Goal: Task Accomplishment & Management: Manage account settings

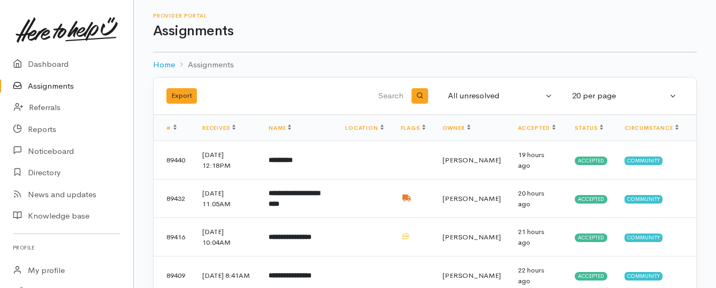
click at [59, 89] on link "Assignments" at bounding box center [66, 86] width 133 height 22
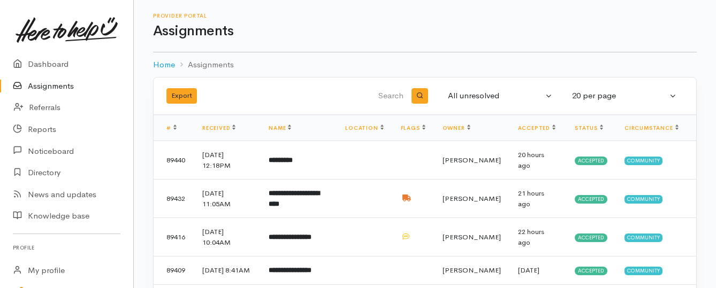
click at [57, 82] on link "Assignments" at bounding box center [66, 86] width 133 height 22
click at [33, 83] on link "Assignments" at bounding box center [66, 86] width 133 height 22
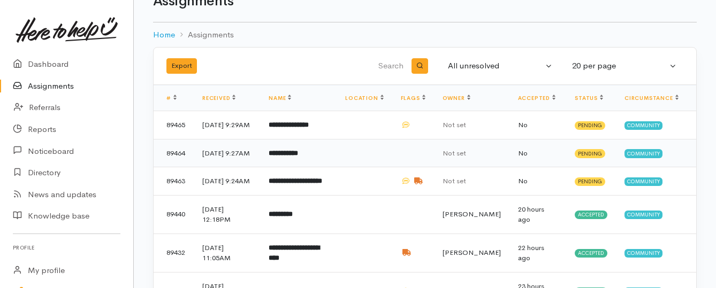
scroll to position [53, 0]
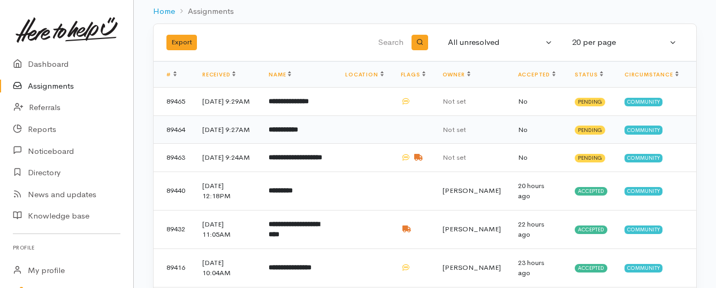
click at [292, 133] on b "**********" at bounding box center [282, 129] width 29 height 7
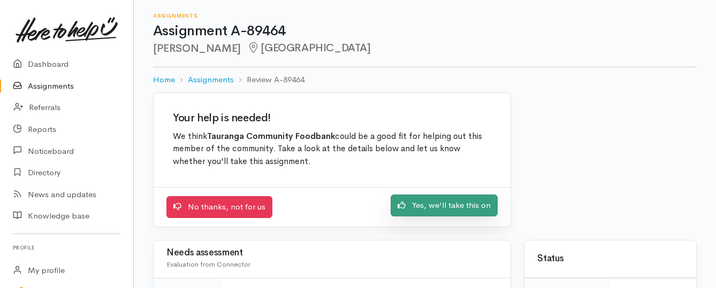
click at [410, 207] on link "Yes, we'll take this on" at bounding box center [443, 206] width 107 height 22
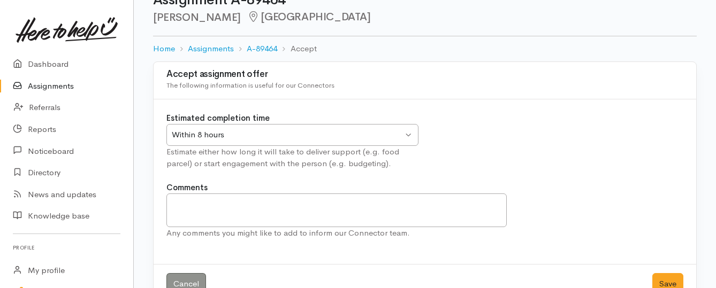
scroll to position [59, 0]
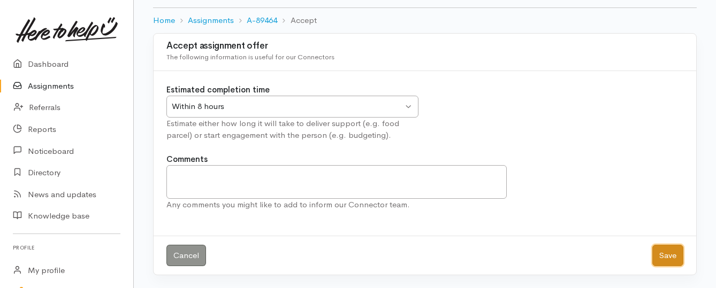
click at [661, 258] on button "Save" at bounding box center [667, 256] width 31 height 22
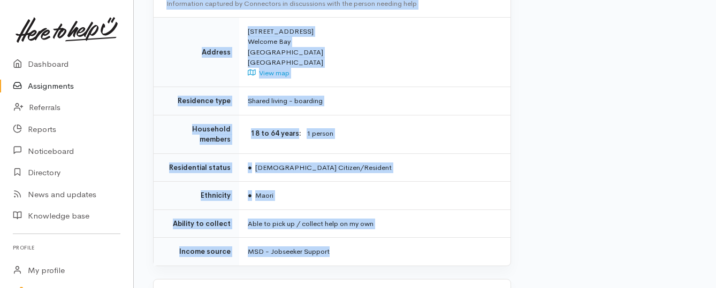
scroll to position [909, 0]
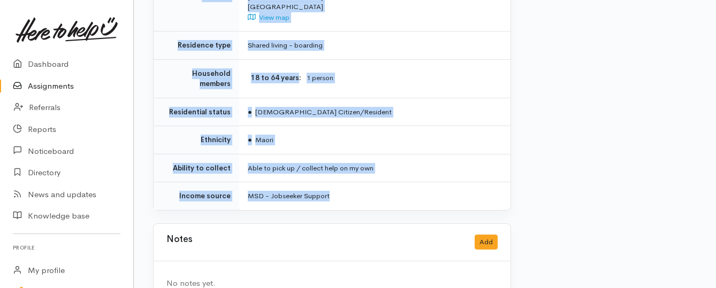
drag, startPoint x: 225, startPoint y: 95, endPoint x: 355, endPoint y: 183, distance: 157.5
copy div "**********"
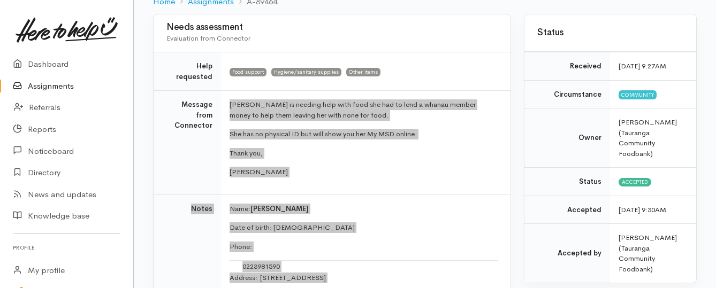
scroll to position [107, 0]
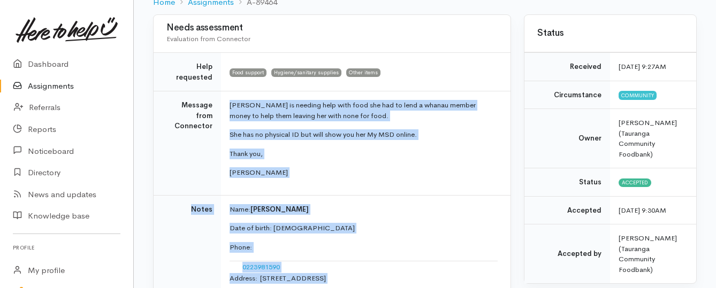
click at [64, 83] on link "Assignments" at bounding box center [66, 86] width 133 height 22
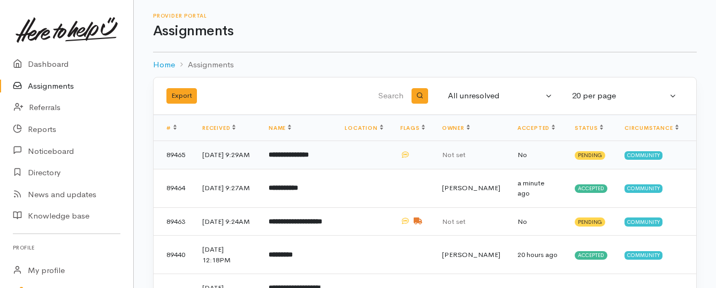
click at [309, 158] on b "**********" at bounding box center [288, 154] width 40 height 7
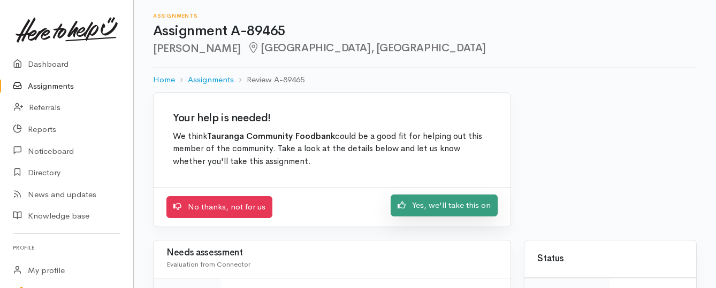
click at [436, 206] on link "Yes, we'll take this on" at bounding box center [443, 206] width 107 height 22
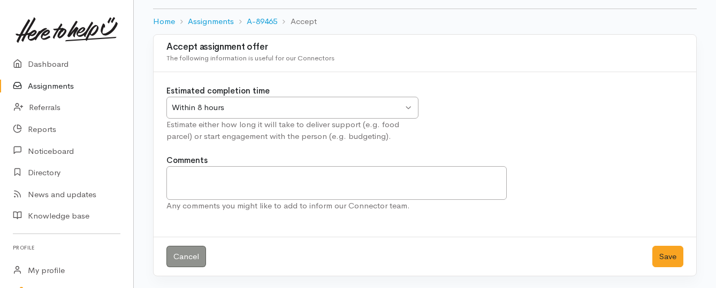
scroll to position [59, 0]
click at [657, 254] on button "Save" at bounding box center [667, 256] width 31 height 22
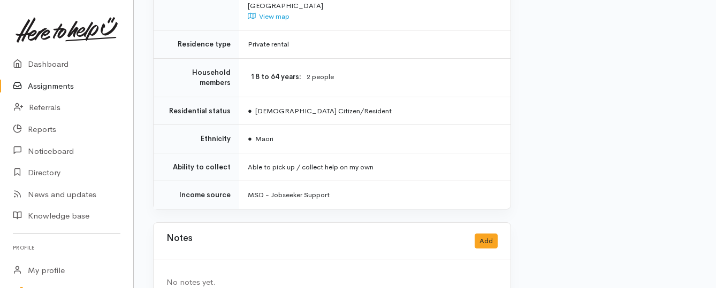
scroll to position [963, 0]
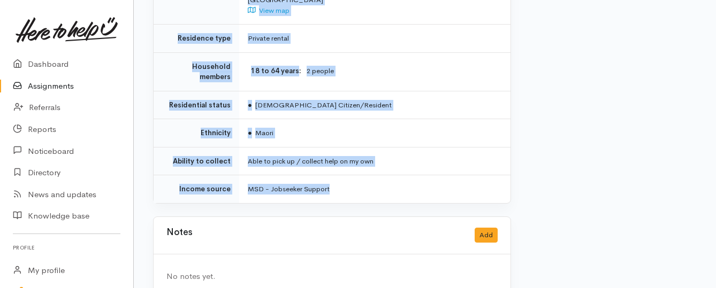
drag, startPoint x: 229, startPoint y: 53, endPoint x: 365, endPoint y: 158, distance: 171.3
copy div "**********"
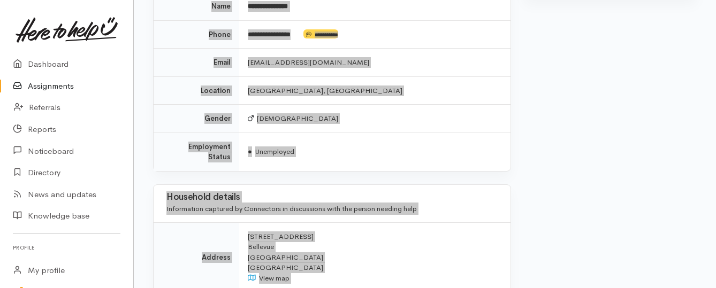
scroll to position [695, 0]
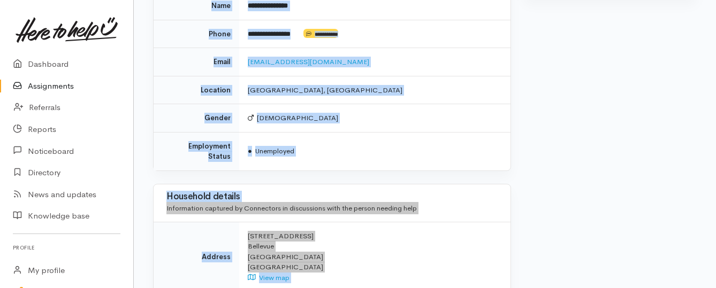
click at [63, 87] on link "Assignments" at bounding box center [66, 86] width 133 height 22
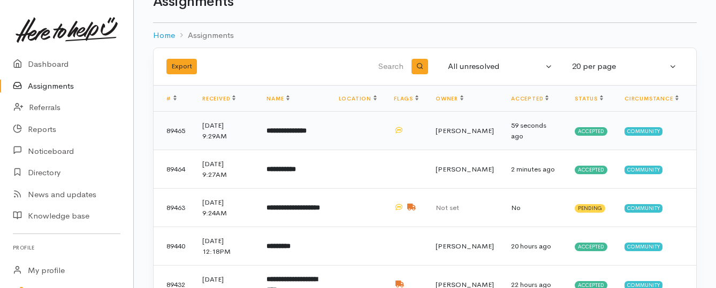
scroll to position [53, 0]
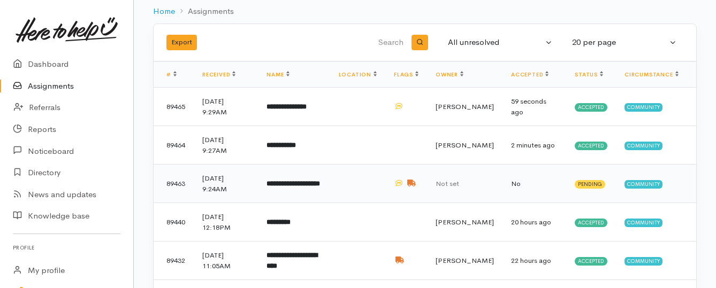
click at [313, 187] on td "**********" at bounding box center [294, 184] width 72 height 39
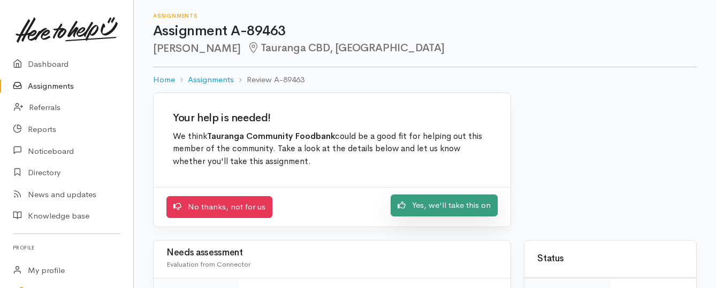
click at [436, 208] on link "Yes, we'll take this on" at bounding box center [443, 206] width 107 height 22
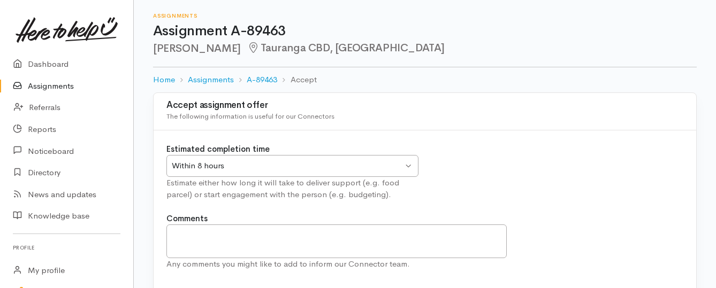
click at [332, 163] on div "Within 8 hours" at bounding box center [287, 166] width 231 height 12
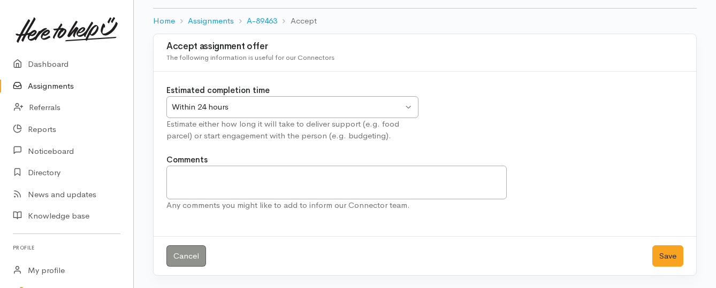
scroll to position [59, 0]
click at [667, 256] on button "Save" at bounding box center [667, 256] width 31 height 22
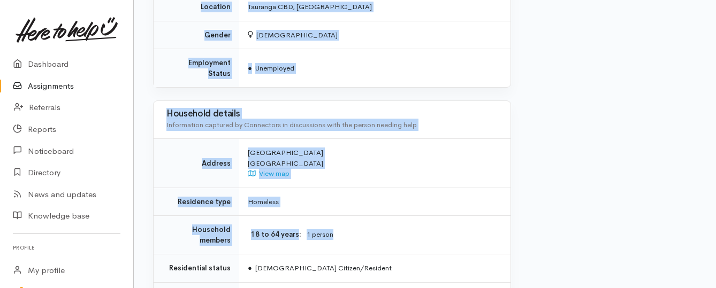
scroll to position [856, 0]
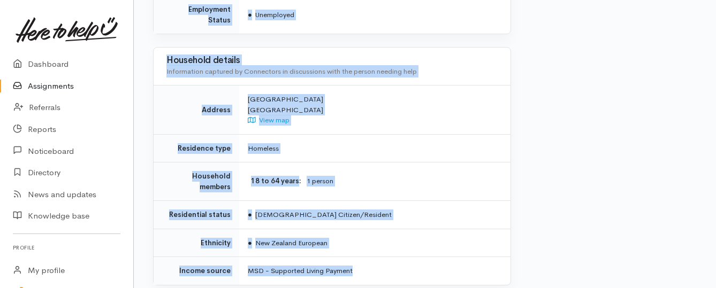
drag, startPoint x: 248, startPoint y: 98, endPoint x: 451, endPoint y: 232, distance: 242.8
copy div "Mōrena team, Derna-Marie has been referred to us by her case manager at Work & …"
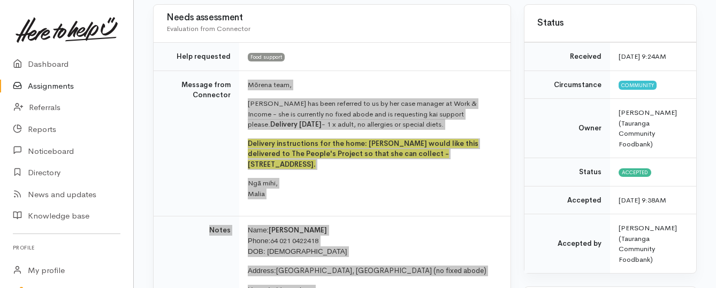
scroll to position [0, 0]
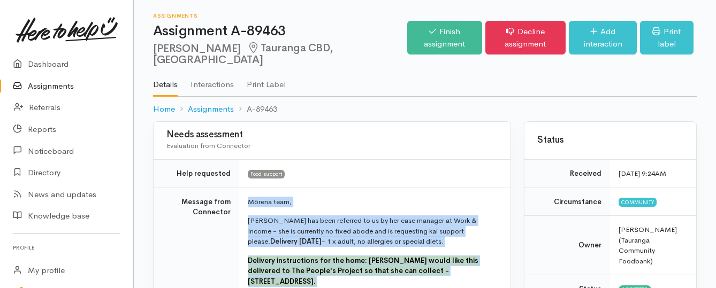
click at [56, 86] on link "Assignments" at bounding box center [66, 86] width 133 height 22
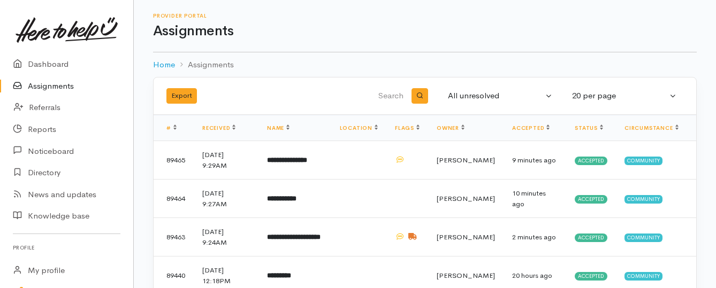
click at [60, 86] on link "Assignments" at bounding box center [66, 86] width 133 height 22
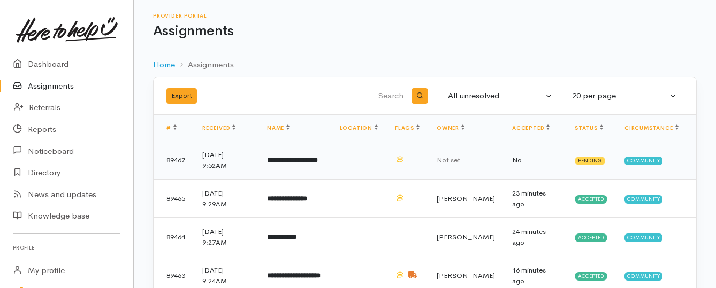
click at [284, 160] on b "**********" at bounding box center [292, 160] width 51 height 7
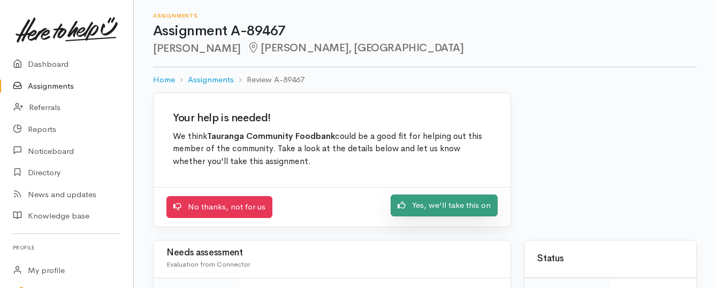
click at [419, 204] on link "Yes, we'll take this on" at bounding box center [443, 206] width 107 height 22
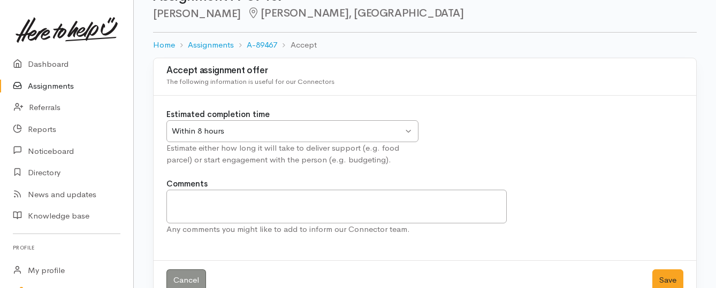
scroll to position [59, 0]
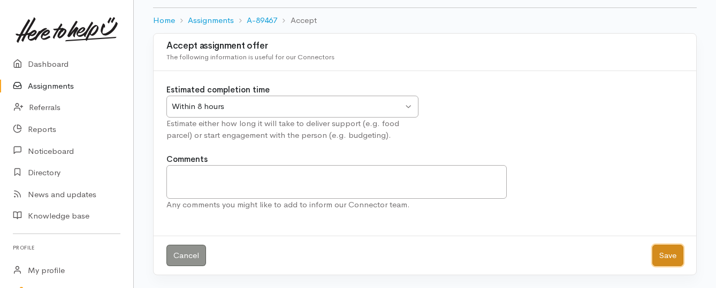
click at [667, 258] on button "Save" at bounding box center [667, 256] width 31 height 22
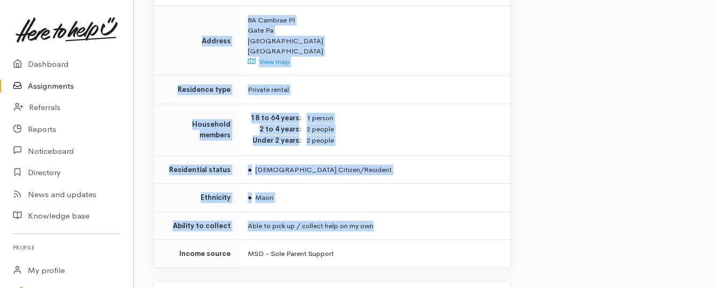
scroll to position [1070, 0]
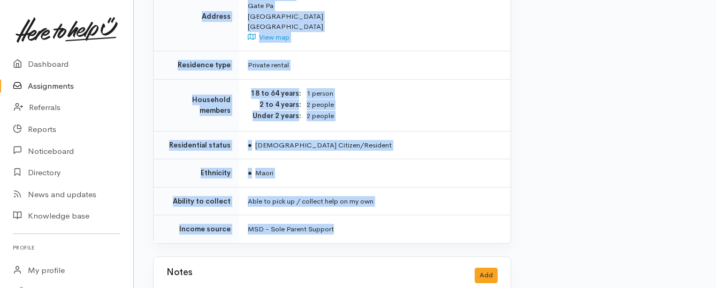
drag, startPoint x: 245, startPoint y: 93, endPoint x: 378, endPoint y: 198, distance: 169.7
copy div "**********"
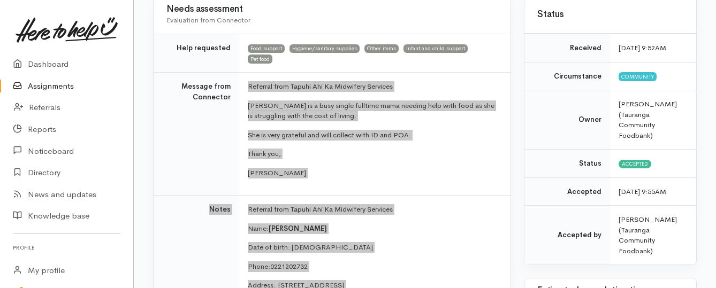
scroll to position [107, 0]
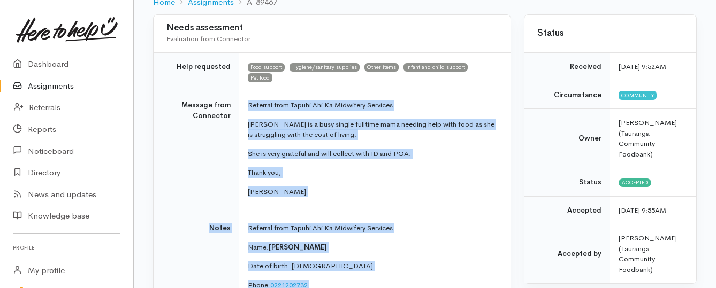
click at [50, 86] on link "Assignments" at bounding box center [66, 86] width 133 height 22
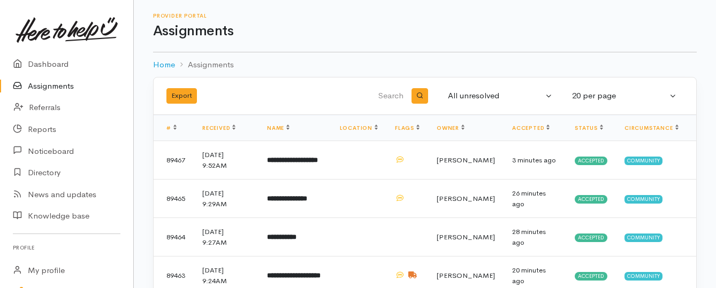
click at [52, 89] on link "Assignments" at bounding box center [66, 86] width 133 height 22
click at [64, 88] on link "Assignments" at bounding box center [66, 86] width 133 height 22
click at [58, 81] on link "Assignments" at bounding box center [66, 86] width 133 height 22
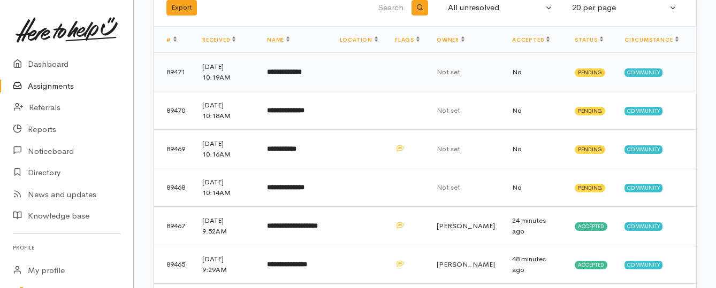
scroll to position [107, 0]
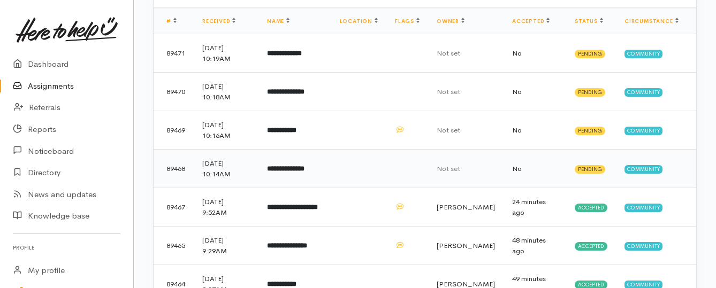
click at [301, 171] on b "**********" at bounding box center [285, 168] width 37 height 7
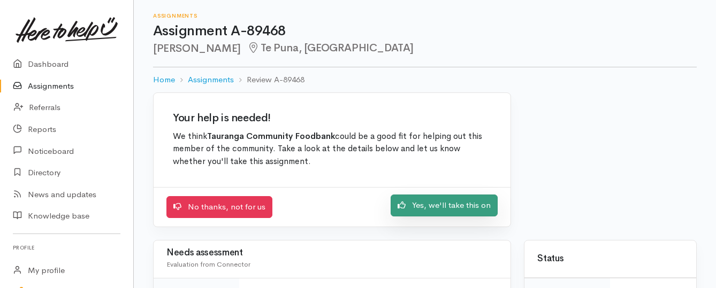
click at [410, 206] on link "Yes, we'll take this on" at bounding box center [443, 206] width 107 height 22
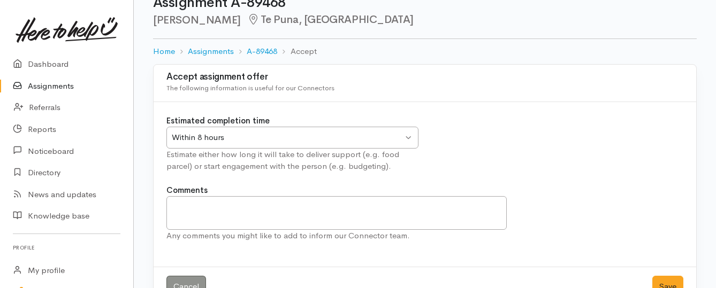
scroll to position [59, 0]
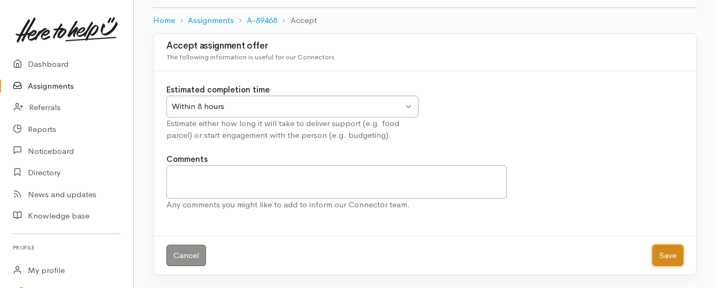
click at [663, 256] on button "Save" at bounding box center [667, 256] width 31 height 22
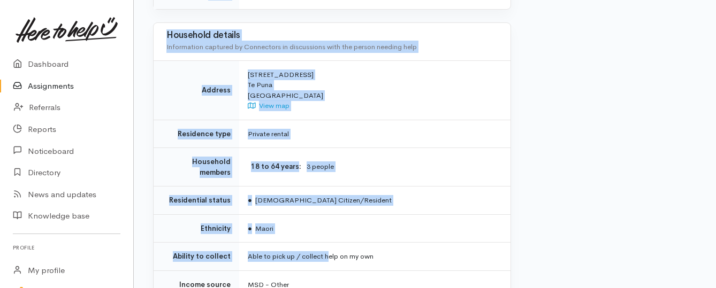
scroll to position [909, 0]
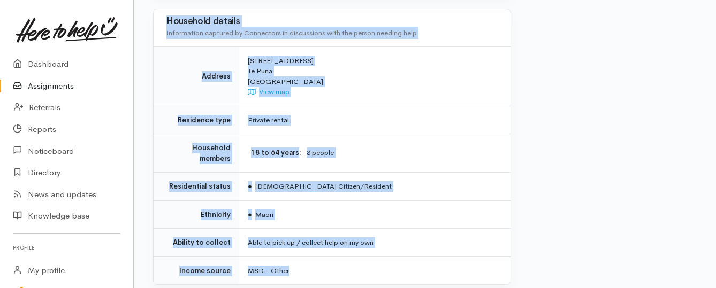
drag, startPoint x: 245, startPoint y: 138, endPoint x: 331, endPoint y: 208, distance: 110.6
copy div "Kia ora team, Thank you so much for organising a few kai parcels for this whāna…"
click at [68, 86] on link "Assignments" at bounding box center [66, 86] width 133 height 22
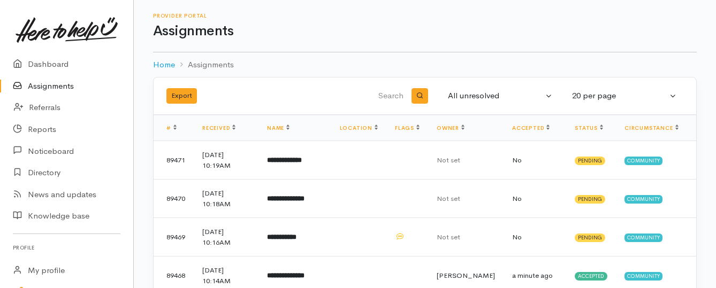
click at [50, 80] on link "Assignments" at bounding box center [66, 86] width 133 height 22
click at [305, 240] on b "**********" at bounding box center [288, 237] width 43 height 7
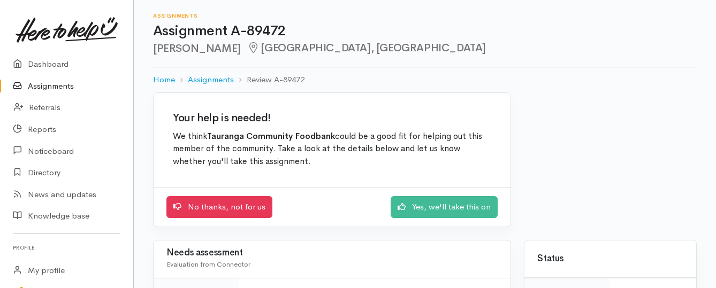
click at [48, 83] on link "Assignments" at bounding box center [66, 86] width 133 height 22
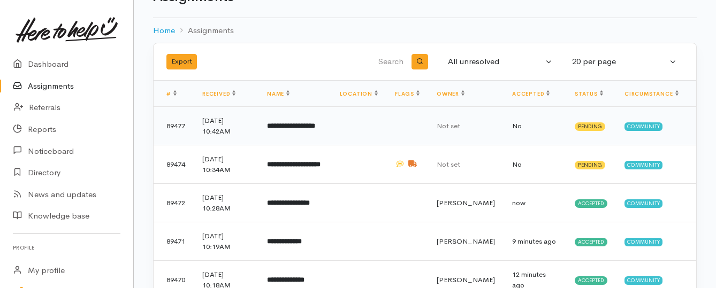
scroll to position [53, 0]
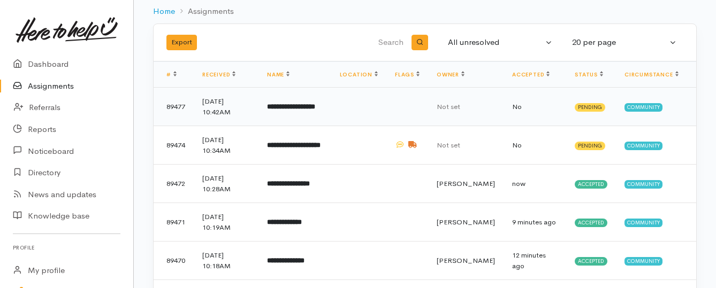
click at [298, 107] on b "**********" at bounding box center [291, 106] width 48 height 7
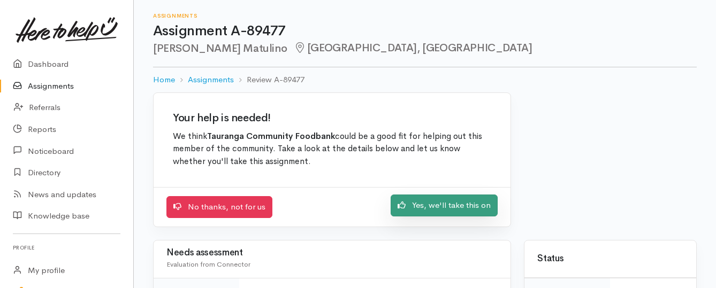
click at [432, 205] on link "Yes, we'll take this on" at bounding box center [443, 206] width 107 height 22
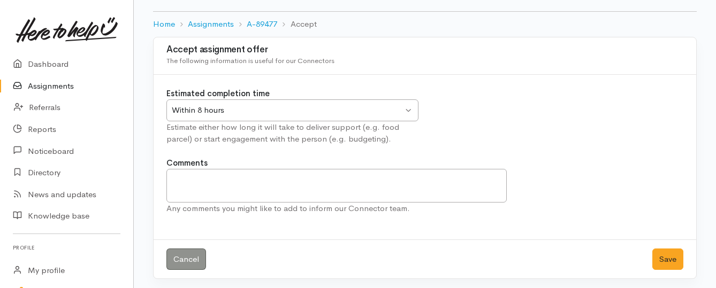
scroll to position [59, 0]
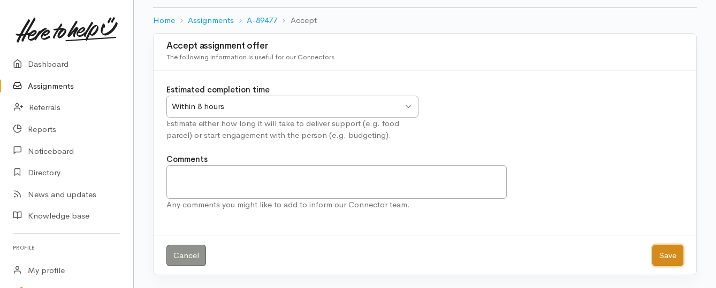
click at [669, 252] on button "Save" at bounding box center [667, 256] width 31 height 22
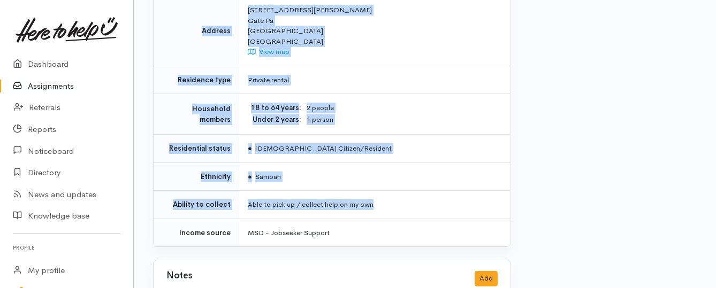
scroll to position [802, 0]
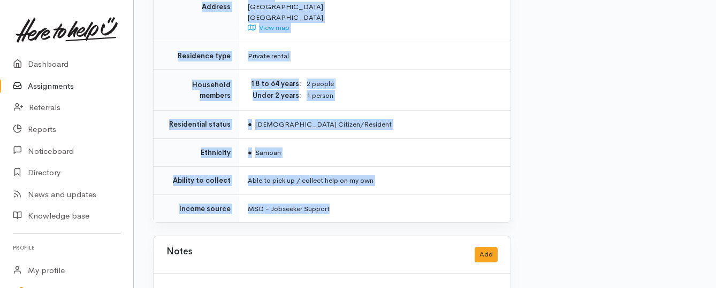
drag, startPoint x: 244, startPoint y: 94, endPoint x: 387, endPoint y: 175, distance: 164.3
copy div "**********"
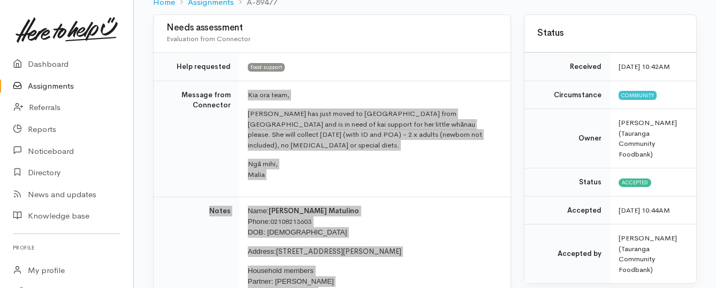
scroll to position [53, 0]
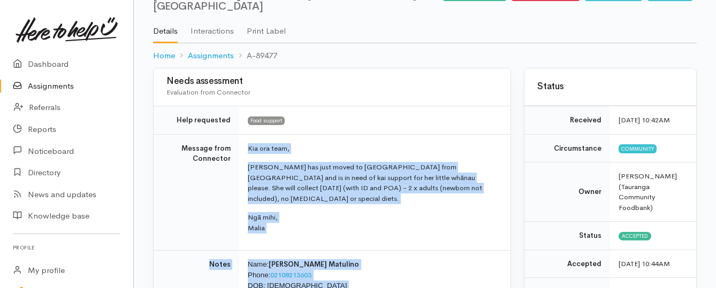
click at [47, 87] on link "Assignments" at bounding box center [66, 86] width 133 height 22
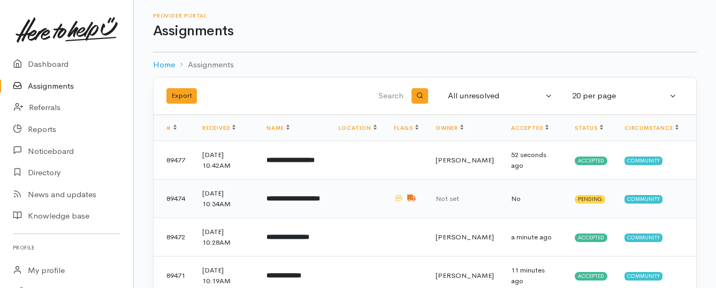
click at [286, 201] on b "**********" at bounding box center [292, 198] width 53 height 7
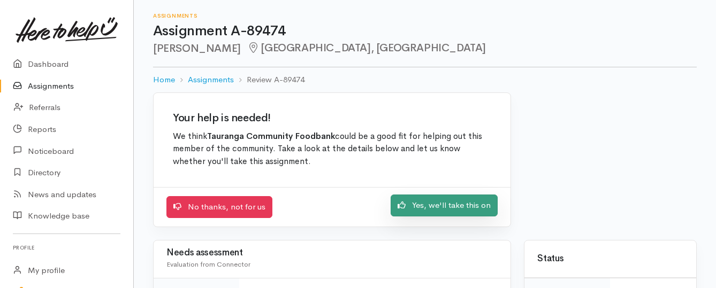
click at [431, 207] on link "Yes, we'll take this on" at bounding box center [443, 206] width 107 height 22
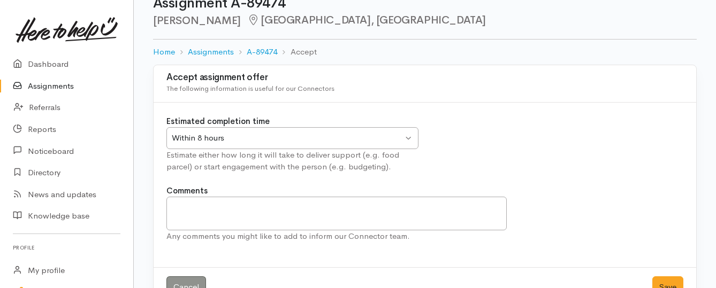
scroll to position [53, 0]
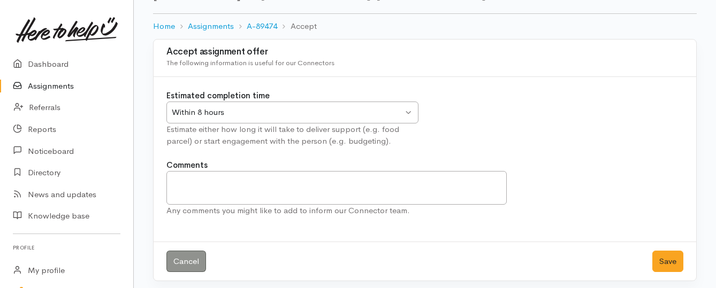
click at [388, 116] on div "Within 8 hours" at bounding box center [287, 112] width 231 height 12
click at [660, 262] on button "Save" at bounding box center [667, 262] width 31 height 22
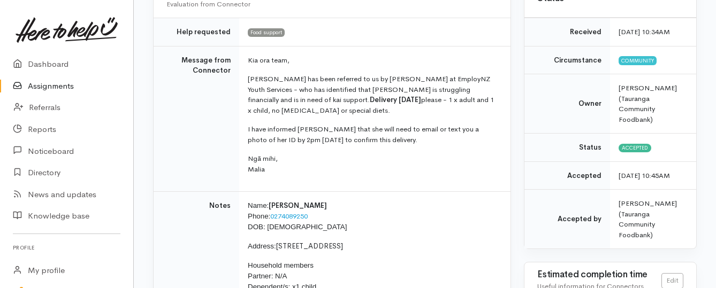
scroll to position [160, 0]
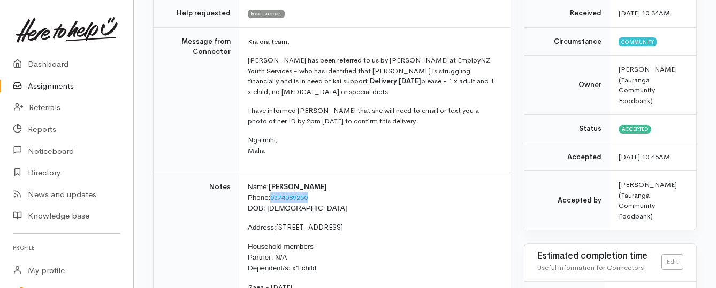
drag, startPoint x: 333, startPoint y: 197, endPoint x: 273, endPoint y: 200, distance: 59.4
click at [273, 200] on p "Name: Paige Manning-Morehu Phone: 0274089250 DOB: 24/03/2006" at bounding box center [373, 198] width 250 height 32
copy link "0274089250"
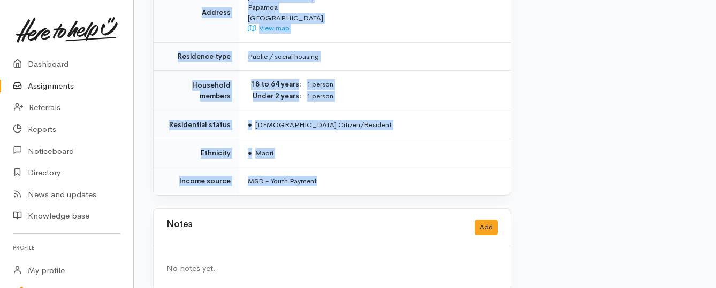
scroll to position [909, 0]
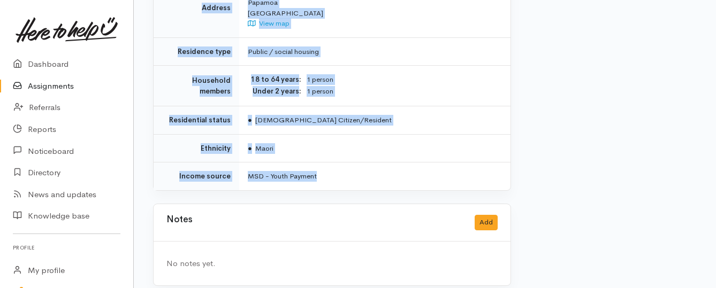
drag, startPoint x: 246, startPoint y: 93, endPoint x: 351, endPoint y: 164, distance: 126.4
copy div "Kia ora team, Paige has been referred to us by Jasmine at EmployNZ Youth Servic…"
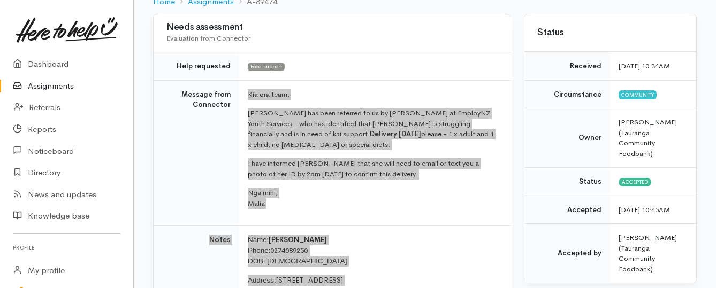
scroll to position [107, 0]
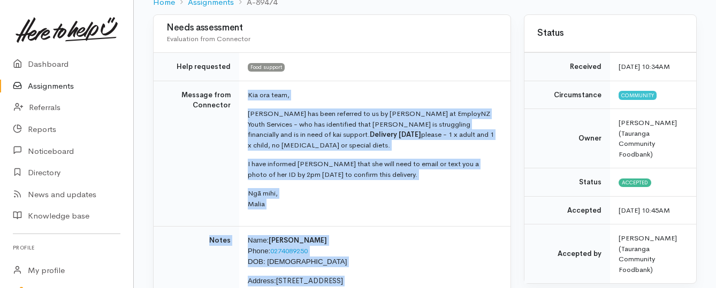
click at [70, 88] on link "Assignments" at bounding box center [66, 86] width 133 height 22
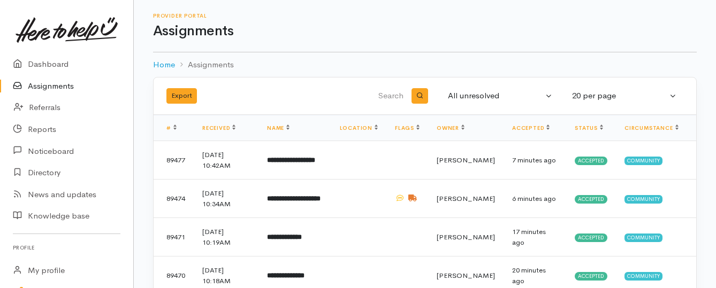
click at [68, 84] on link "Assignments" at bounding box center [66, 86] width 133 height 22
click at [290, 196] on b "**********" at bounding box center [293, 198] width 53 height 7
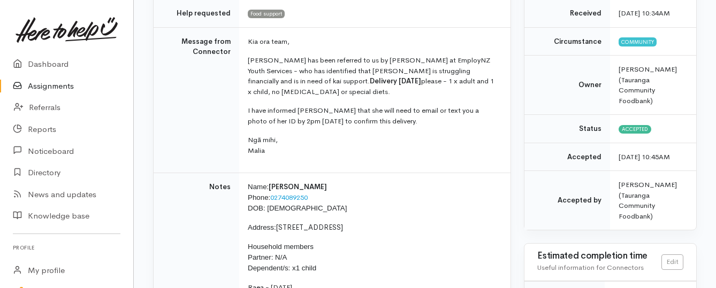
scroll to position [214, 0]
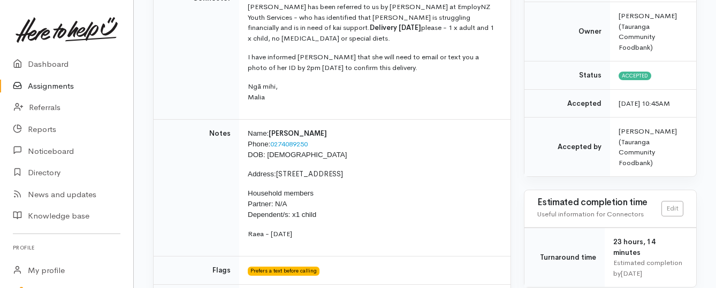
drag, startPoint x: 321, startPoint y: 230, endPoint x: 245, endPoint y: 232, distance: 76.0
click at [245, 232] on td "Name: Paige Manning-Morehu Phone: 0274089250 DOB: 24/03/2006 Address: 17 Union …" at bounding box center [374, 188] width 271 height 137
copy span "Raea - 12/11/2022"
click at [59, 84] on link "Assignments" at bounding box center [66, 86] width 133 height 22
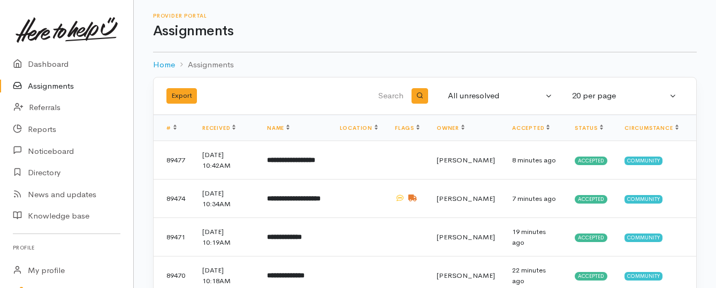
click at [68, 84] on link "Assignments" at bounding box center [66, 86] width 133 height 22
click at [73, 84] on link "Assignments" at bounding box center [66, 86] width 133 height 22
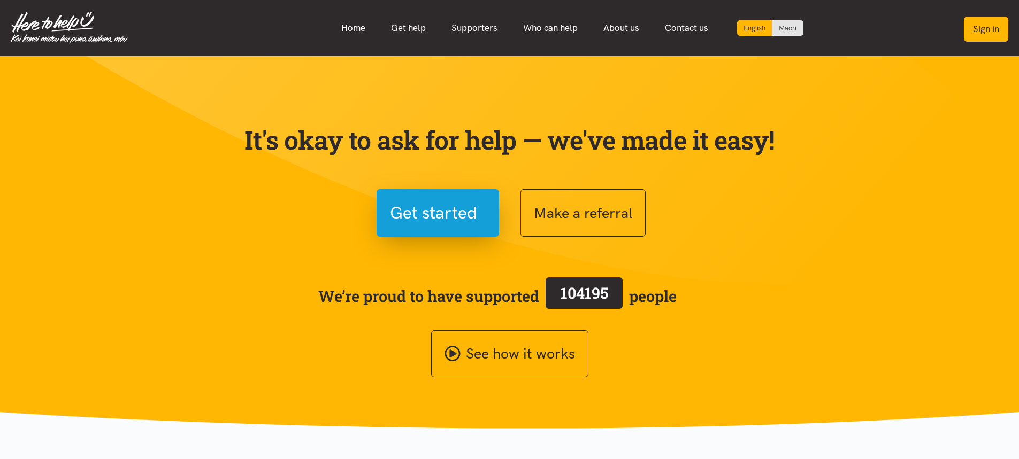
click at [978, 33] on button "Sign in" at bounding box center [986, 29] width 44 height 25
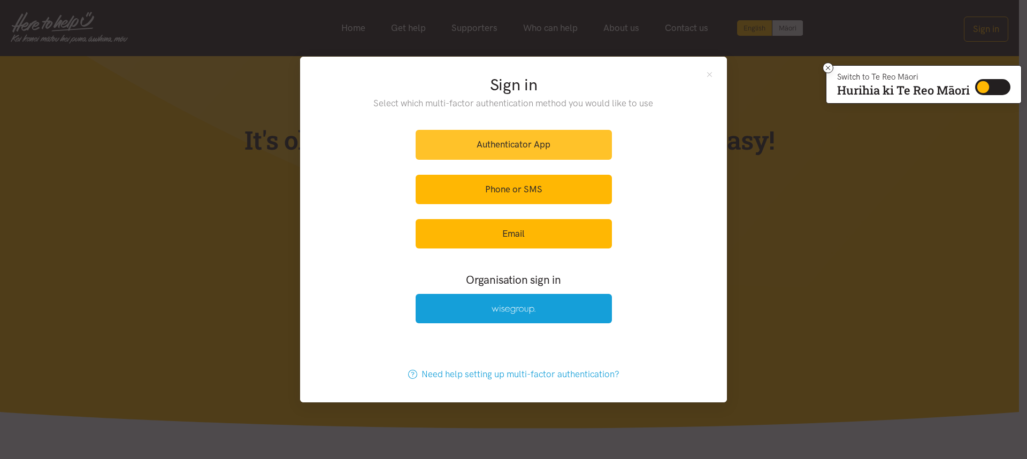
click at [532, 139] on link "Authenticator App" at bounding box center [514, 144] width 196 height 29
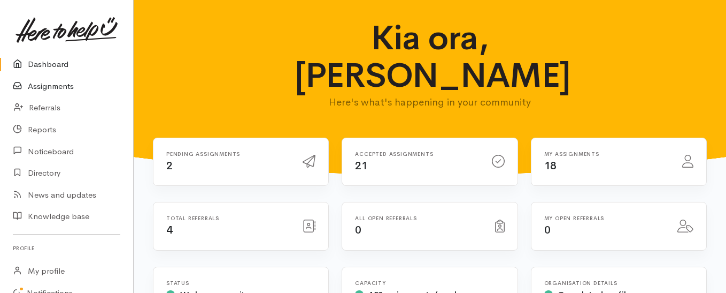
click at [63, 87] on link "Assignments" at bounding box center [66, 86] width 133 height 22
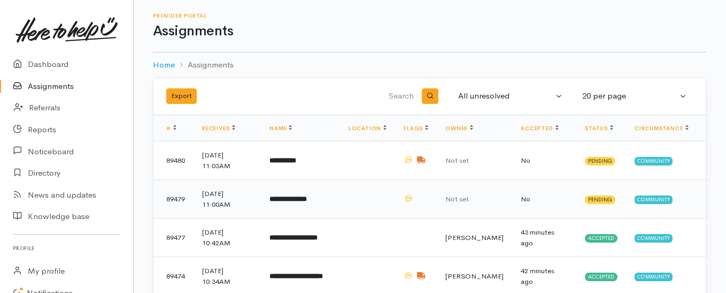
click at [296, 201] on b "**********" at bounding box center [288, 198] width 37 height 7
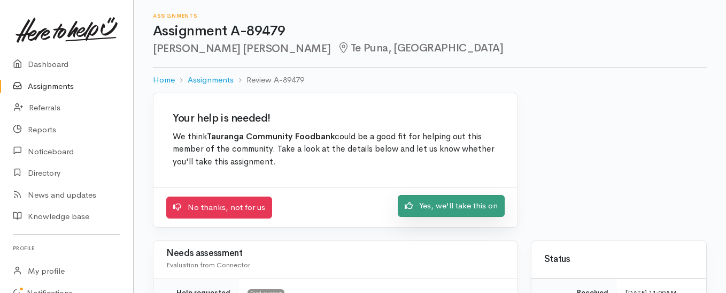
click at [480, 205] on link "Yes, we'll take this on" at bounding box center [451, 206] width 107 height 22
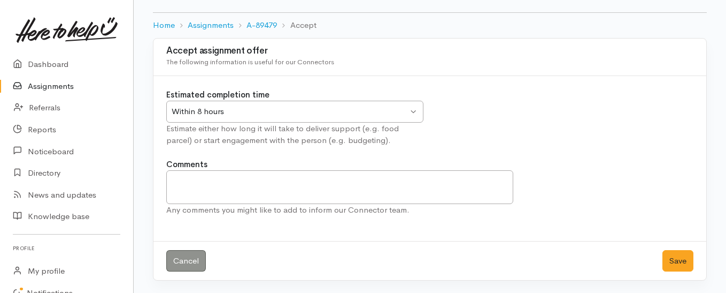
scroll to position [55, 0]
click at [677, 256] on button "Save" at bounding box center [678, 260] width 31 height 22
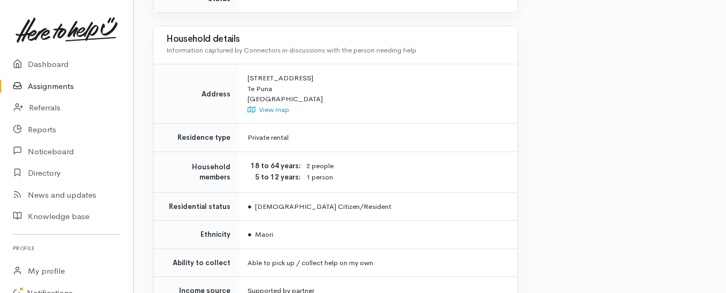
scroll to position [856, 0]
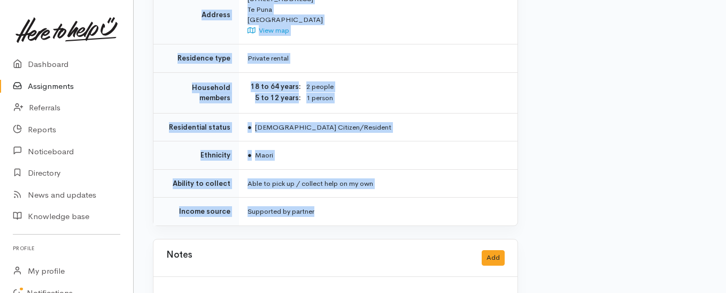
drag, startPoint x: 244, startPoint y: 83, endPoint x: 424, endPoint y: 169, distance: 198.8
copy div "**********"
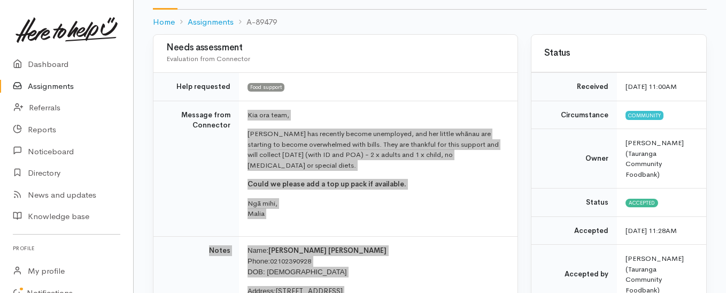
scroll to position [53, 0]
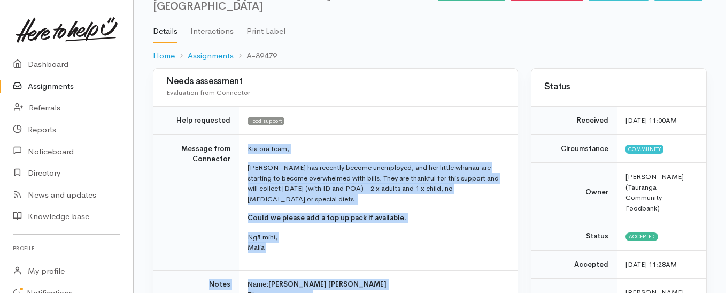
click at [59, 87] on link "Assignments" at bounding box center [66, 86] width 133 height 22
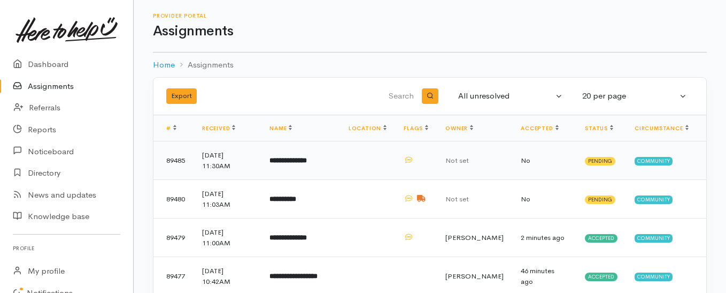
click at [307, 160] on b "**********" at bounding box center [288, 160] width 37 height 7
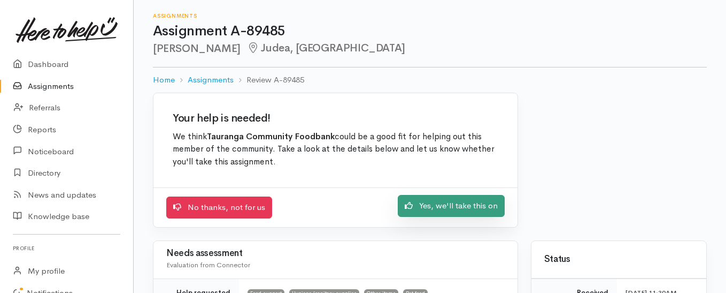
click at [427, 208] on link "Yes, we'll take this on" at bounding box center [451, 206] width 107 height 22
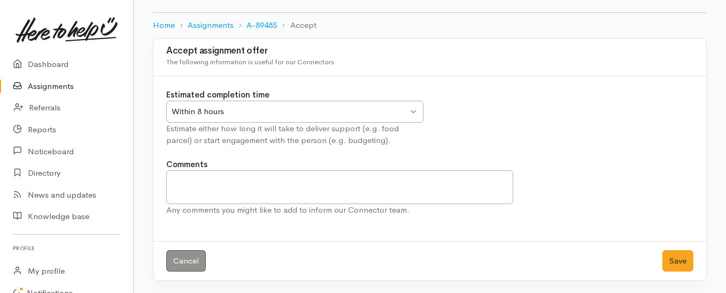
scroll to position [55, 0]
click at [672, 260] on button "Save" at bounding box center [678, 260] width 31 height 22
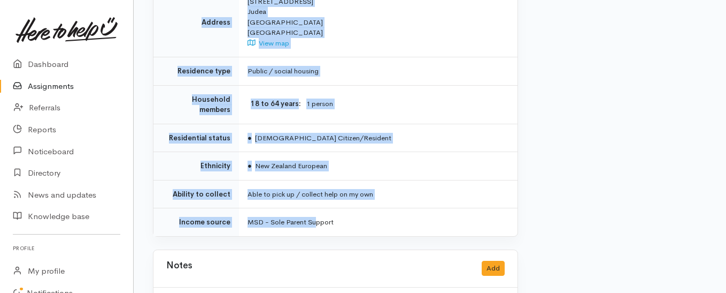
scroll to position [909, 0]
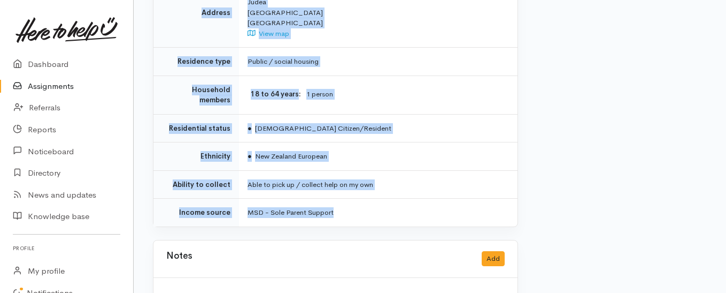
drag, startPoint x: 248, startPoint y: 139, endPoint x: 339, endPoint y: 180, distance: 100.0
copy div "**********"
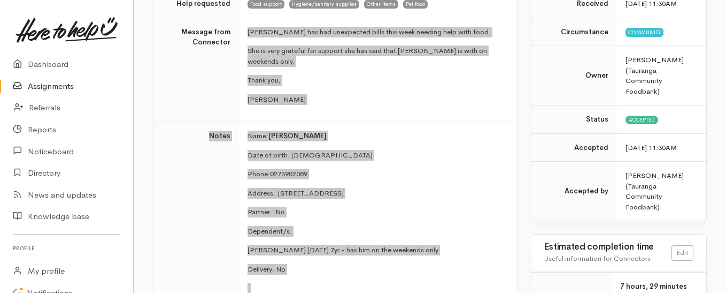
scroll to position [117, 0]
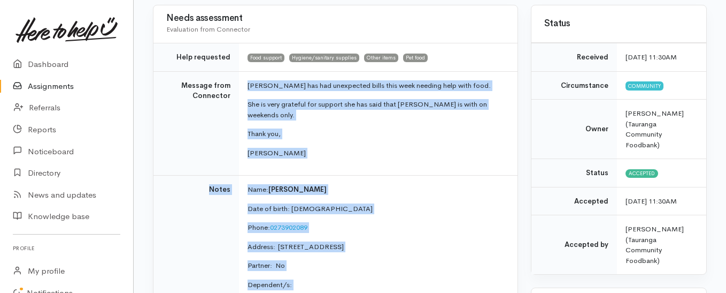
click at [56, 85] on link "Assignments" at bounding box center [66, 86] width 133 height 22
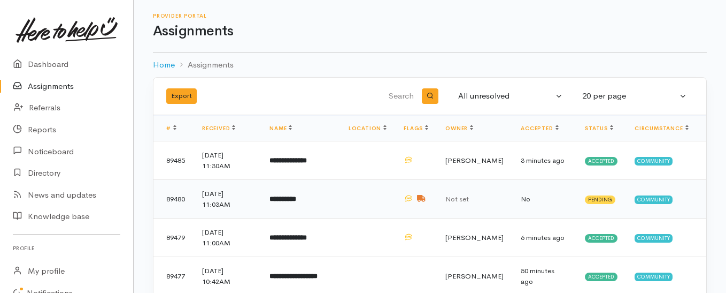
click at [292, 199] on b "**********" at bounding box center [283, 198] width 27 height 7
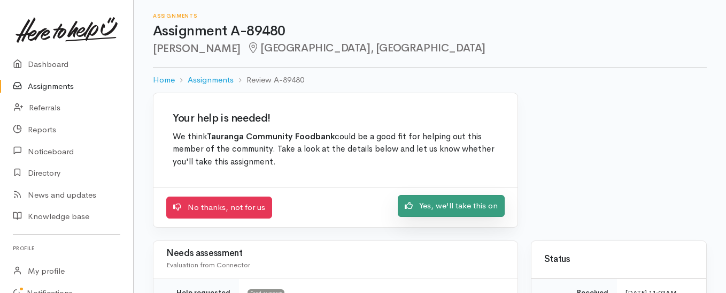
click at [458, 210] on link "Yes, we'll take this on" at bounding box center [451, 206] width 107 height 22
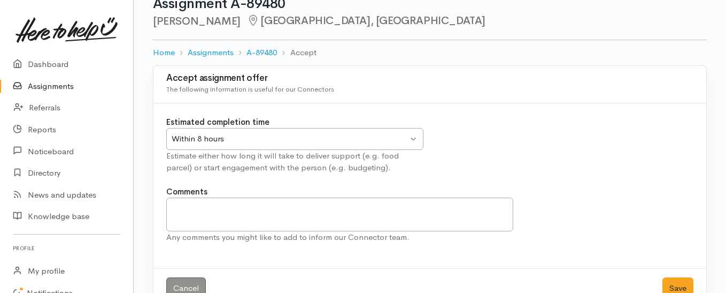
scroll to position [55, 0]
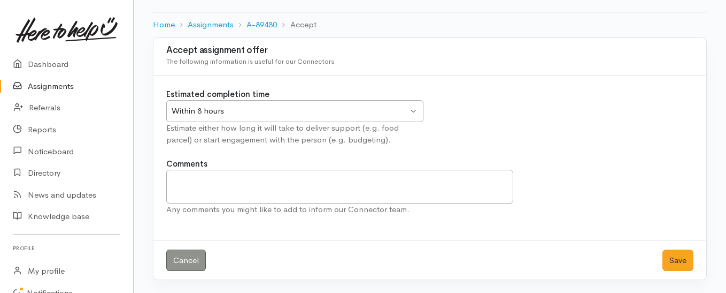
click at [367, 110] on div "Within 8 hours" at bounding box center [290, 111] width 236 height 12
click at [671, 254] on button "Save" at bounding box center [678, 260] width 31 height 22
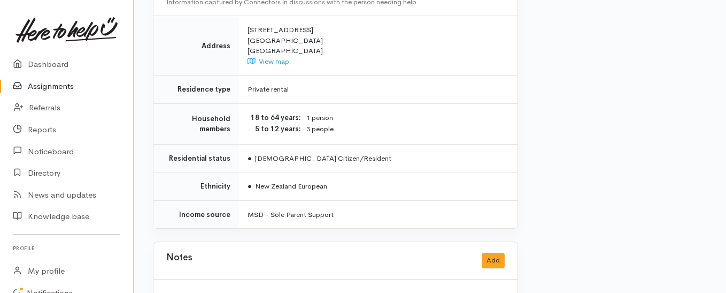
scroll to position [963, 0]
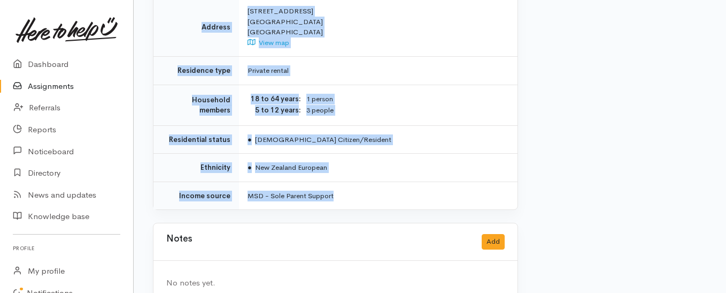
drag, startPoint x: 247, startPoint y: 93, endPoint x: 405, endPoint y: 180, distance: 180.2
copy div "Kia ora team, Tyla has had one of her children come back into her care, but is …"
click at [53, 87] on link "Assignments" at bounding box center [66, 86] width 133 height 22
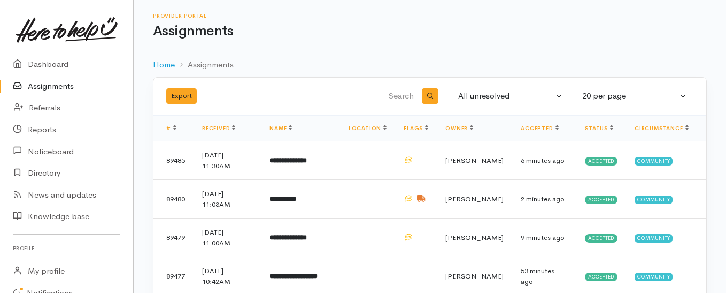
click at [64, 86] on link "Assignments" at bounding box center [66, 86] width 133 height 22
click at [49, 88] on link "Assignments" at bounding box center [66, 86] width 133 height 22
click at [54, 86] on link "Assignments" at bounding box center [66, 86] width 133 height 22
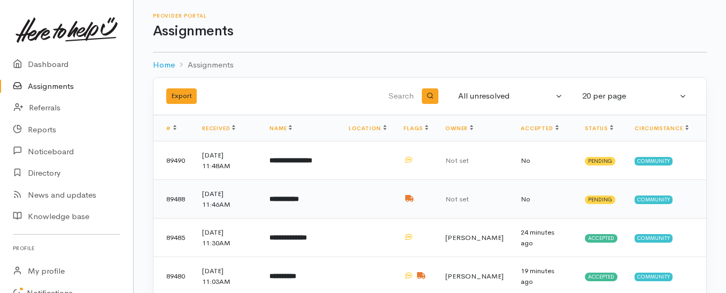
click at [299, 200] on b "**********" at bounding box center [284, 198] width 29 height 7
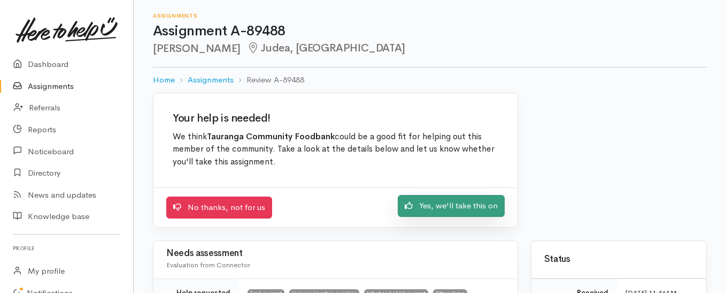
click at [427, 205] on link "Yes, we'll take this on" at bounding box center [451, 206] width 107 height 22
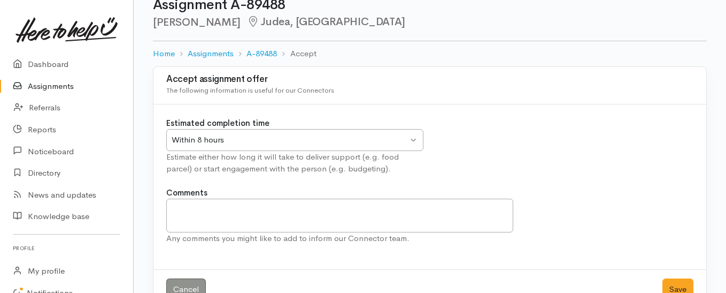
scroll to position [55, 0]
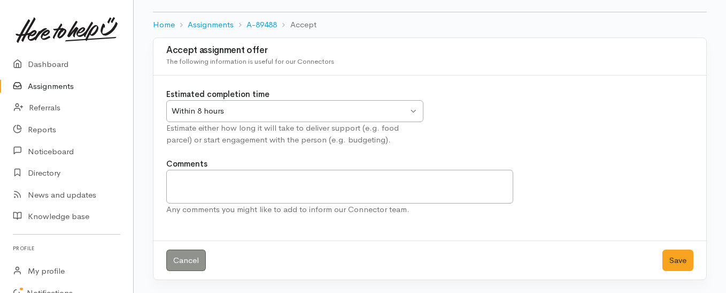
click at [358, 115] on div "Within 8 hours" at bounding box center [290, 111] width 236 height 12
click at [667, 261] on button "Save" at bounding box center [678, 260] width 31 height 22
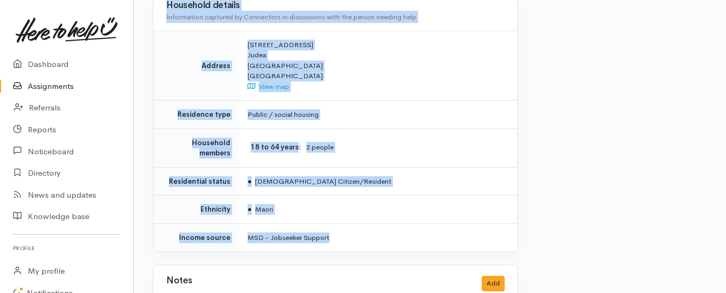
scroll to position [1123, 0]
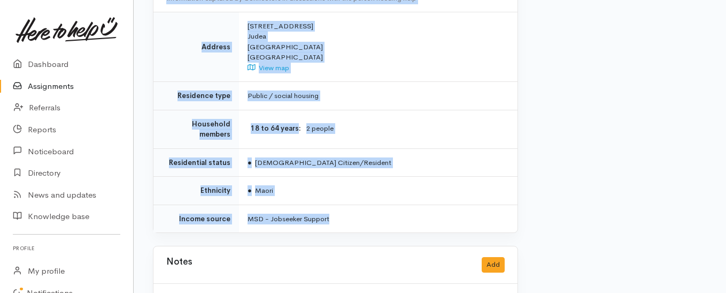
drag, startPoint x: 243, startPoint y: 133, endPoint x: 390, endPoint y: 195, distance: 160.1
copy div "Scott is going through a stressful time at the moment involving the courts and …"
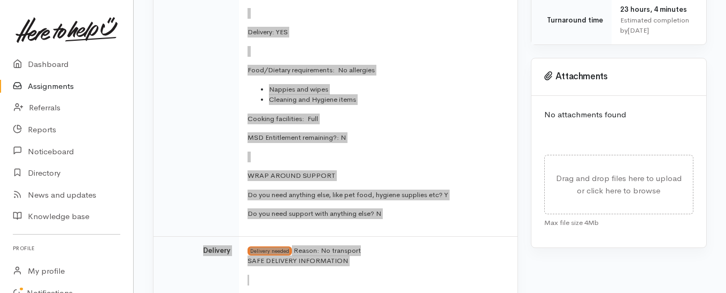
scroll to position [428, 0]
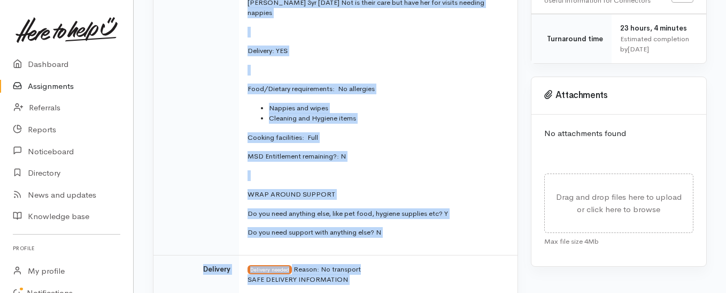
click at [58, 85] on link "Assignments" at bounding box center [66, 86] width 133 height 22
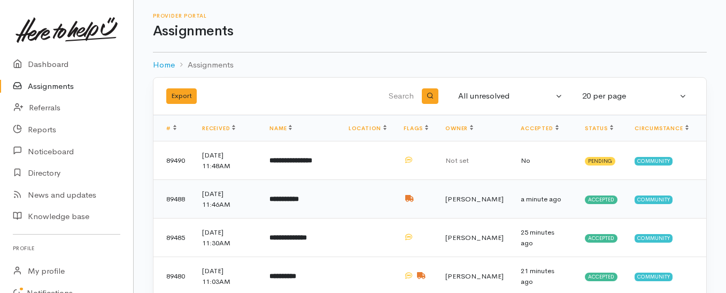
click at [299, 196] on b "**********" at bounding box center [284, 198] width 29 height 7
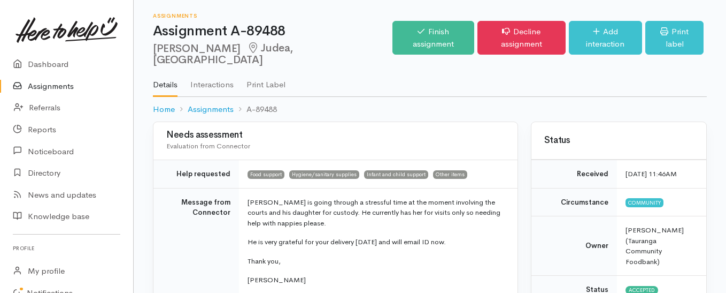
click at [34, 89] on link "Assignments" at bounding box center [66, 86] width 133 height 22
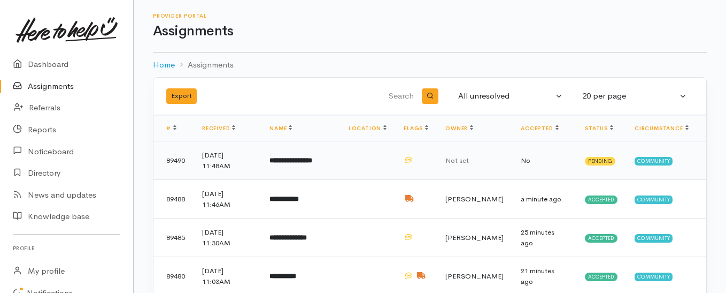
click at [286, 158] on b "**********" at bounding box center [291, 160] width 43 height 7
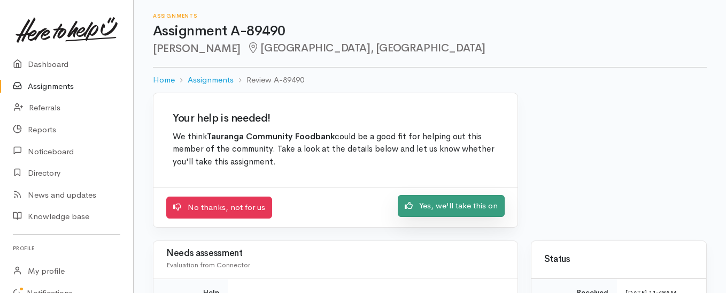
click at [427, 206] on link "Yes, we'll take this on" at bounding box center [451, 206] width 107 height 22
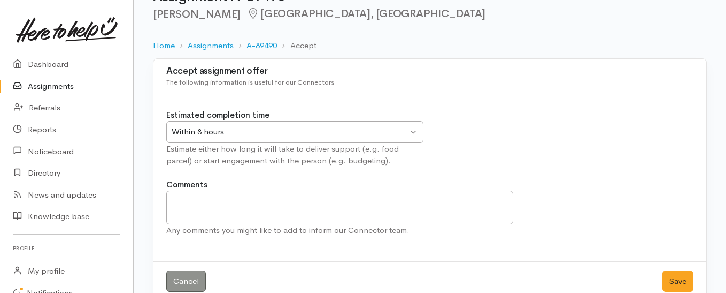
scroll to position [55, 0]
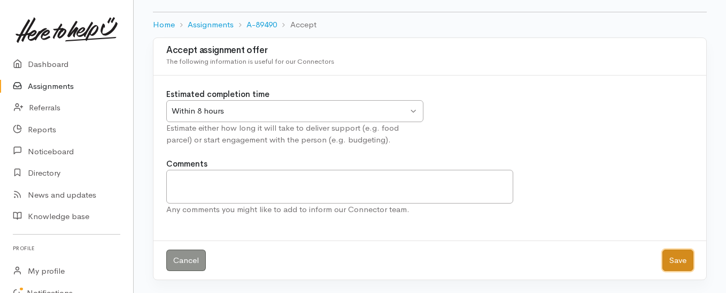
drag, startPoint x: 670, startPoint y: 262, endPoint x: 664, endPoint y: 261, distance: 5.4
click at [670, 262] on button "Save" at bounding box center [678, 260] width 31 height 22
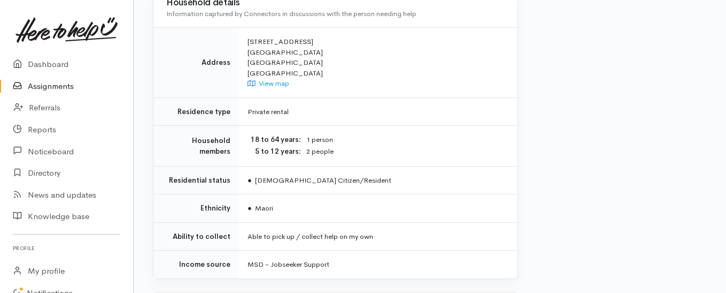
scroll to position [963, 0]
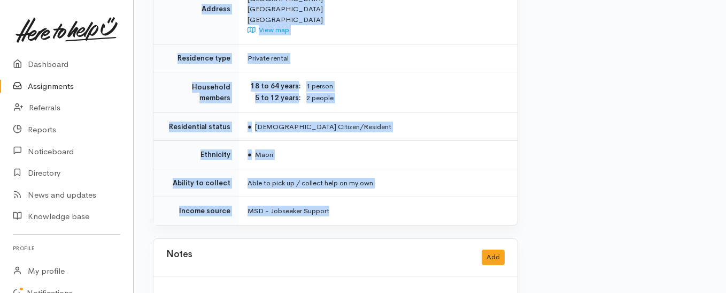
drag, startPoint x: 235, startPoint y: 96, endPoint x: 401, endPoint y: 189, distance: 190.4
copy div "**********"
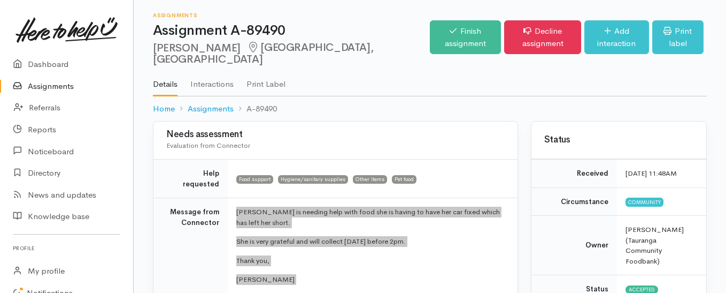
scroll to position [0, 0]
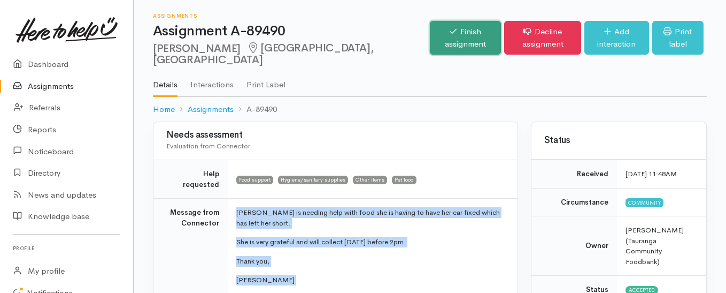
click at [430, 43] on link "Finish assignment" at bounding box center [465, 38] width 71 height 34
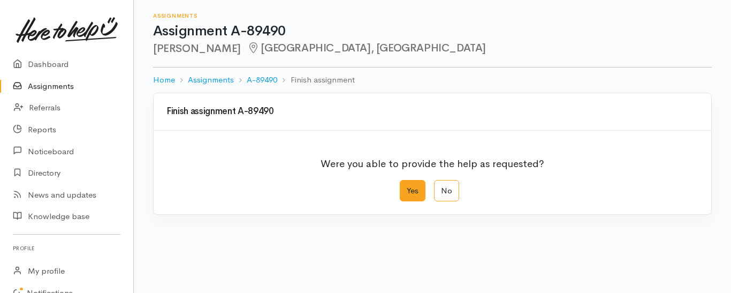
click at [404, 194] on label "Yes" at bounding box center [412, 191] width 26 height 22
click at [404, 187] on input "Yes" at bounding box center [402, 183] width 7 height 7
radio input "true"
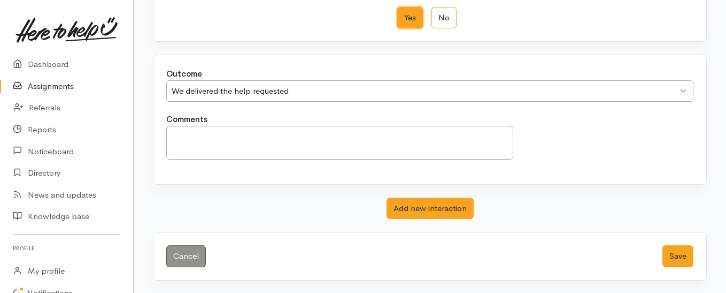
scroll to position [173, 0]
click at [689, 271] on div "Cancel Save" at bounding box center [429, 256] width 553 height 48
click at [677, 255] on button "Save" at bounding box center [678, 255] width 31 height 22
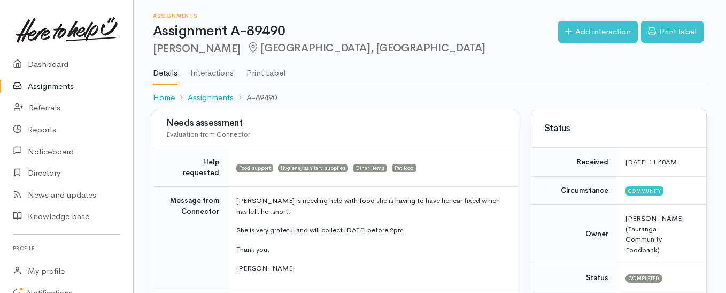
click at [42, 86] on link "Assignments" at bounding box center [66, 86] width 133 height 22
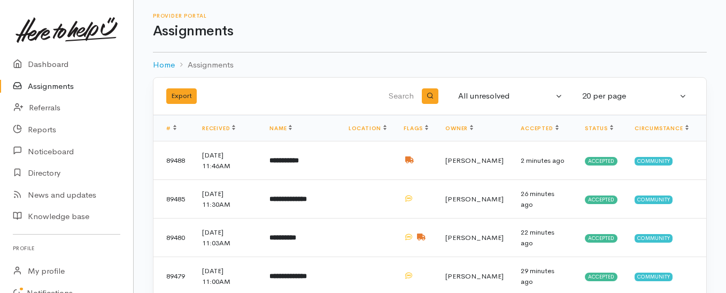
click at [66, 85] on link "Assignments" at bounding box center [66, 86] width 133 height 22
click at [43, 84] on link "Assignments" at bounding box center [66, 86] width 133 height 22
click at [57, 82] on link "Assignments" at bounding box center [66, 86] width 133 height 22
click at [63, 89] on link "Assignments" at bounding box center [66, 86] width 133 height 22
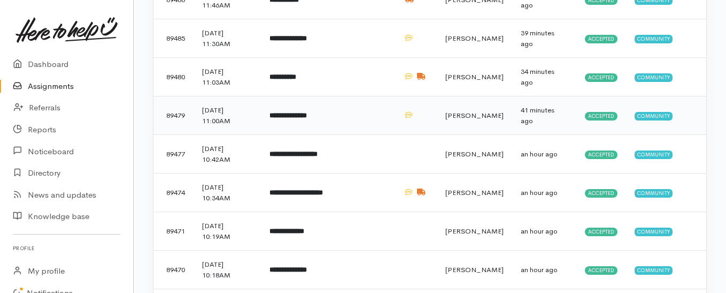
scroll to position [214, 0]
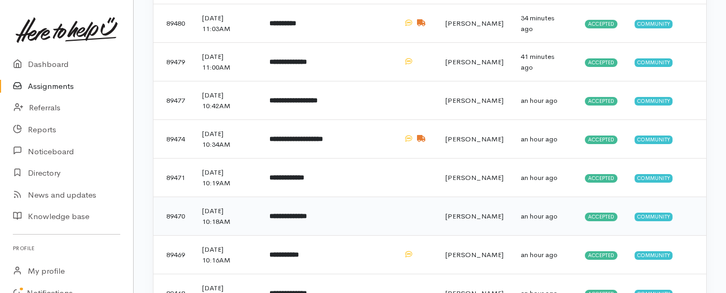
click at [331, 213] on td "**********" at bounding box center [300, 216] width 79 height 39
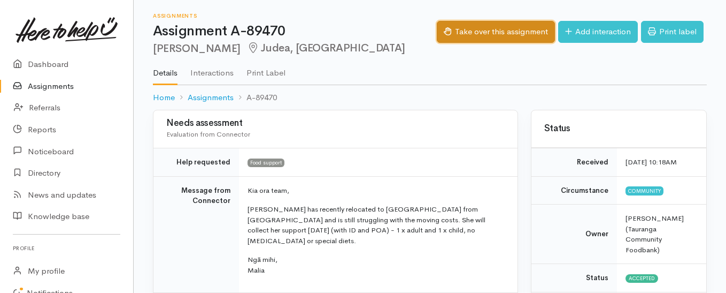
click at [464, 33] on button "Take over this assignment" at bounding box center [496, 32] width 118 height 22
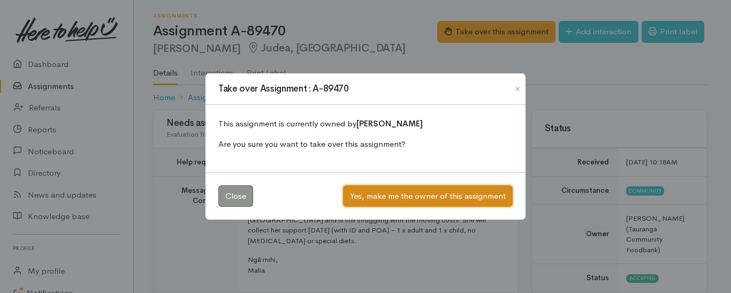
click at [389, 196] on button "Yes, make me the owner of this assignment" at bounding box center [428, 196] width 170 height 22
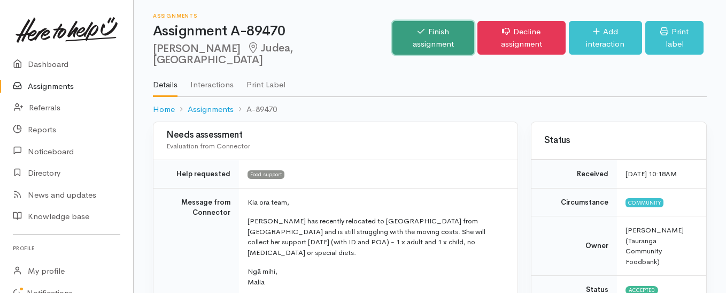
click at [393, 33] on link "Finish assignment" at bounding box center [433, 38] width 81 height 34
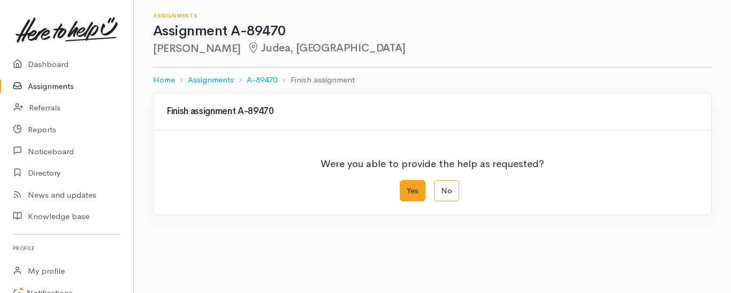
click at [408, 195] on label "Yes" at bounding box center [412, 191] width 26 height 22
click at [406, 187] on input "Yes" at bounding box center [402, 183] width 7 height 7
radio input "true"
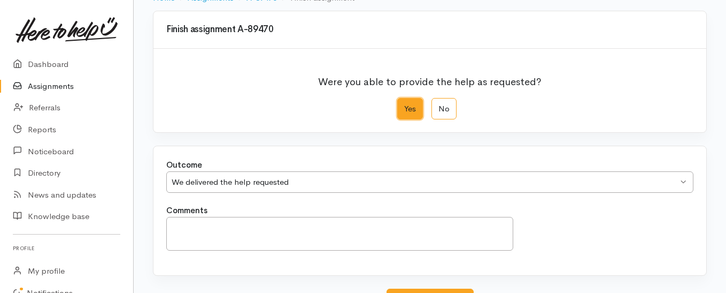
scroll to position [173, 0]
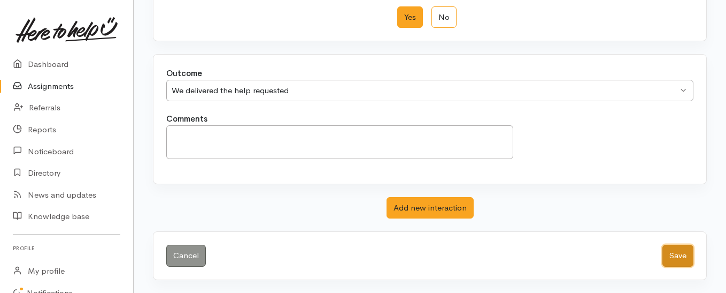
click at [675, 256] on button "Save" at bounding box center [678, 255] width 31 height 22
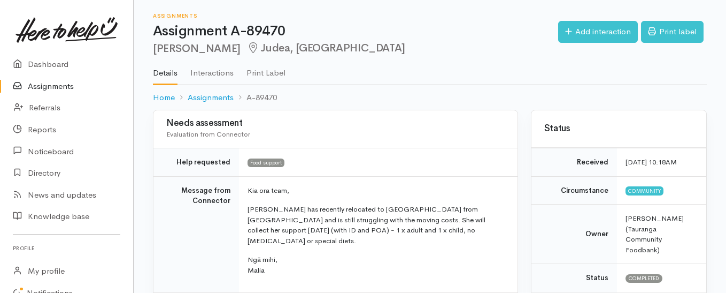
click at [55, 84] on link "Assignments" at bounding box center [66, 86] width 133 height 22
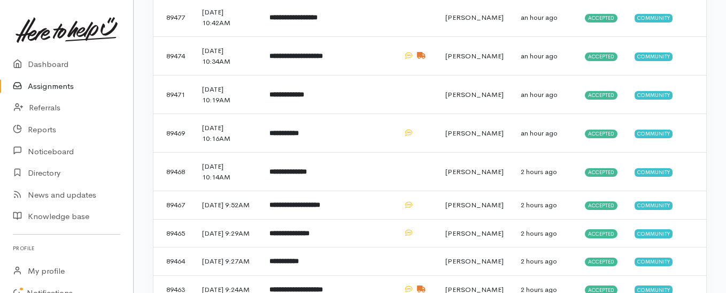
scroll to position [321, 0]
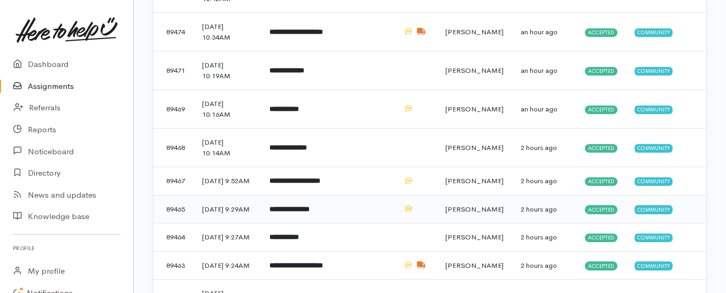
click at [308, 212] on b "**********" at bounding box center [290, 208] width 40 height 7
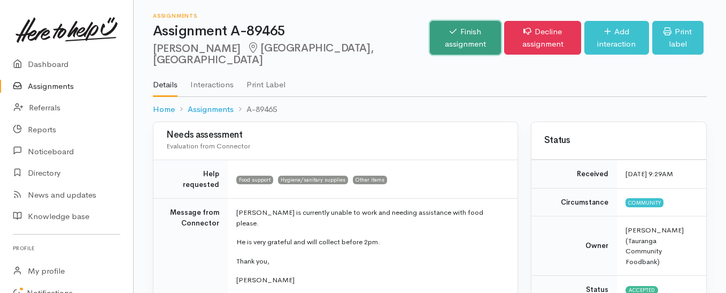
click at [430, 32] on link "Finish assignment" at bounding box center [465, 38] width 71 height 34
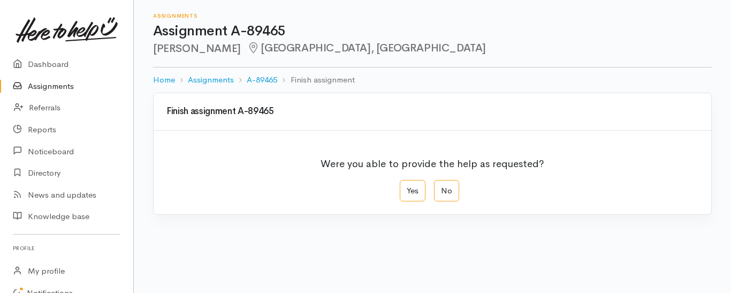
click at [412, 192] on label "Yes" at bounding box center [412, 191] width 26 height 22
click at [406, 187] on input "Yes" at bounding box center [402, 183] width 7 height 7
radio input "true"
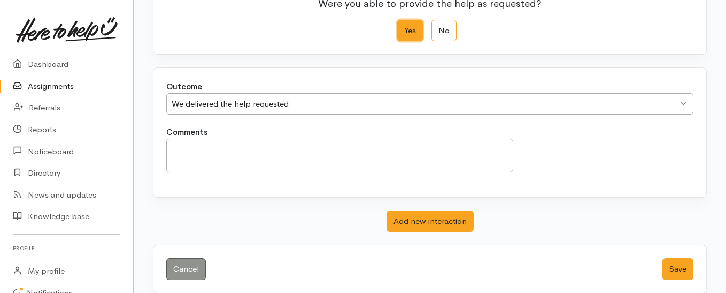
scroll to position [160, 0]
click at [679, 268] on button "Save" at bounding box center [678, 268] width 31 height 22
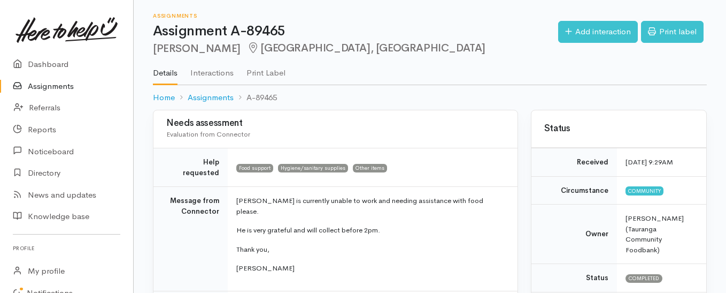
click at [38, 88] on link "Assignments" at bounding box center [66, 86] width 133 height 22
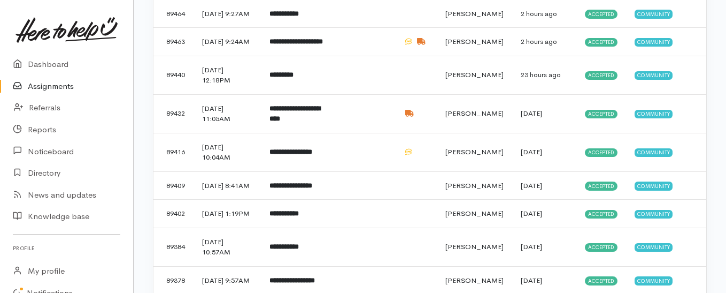
scroll to position [535, 0]
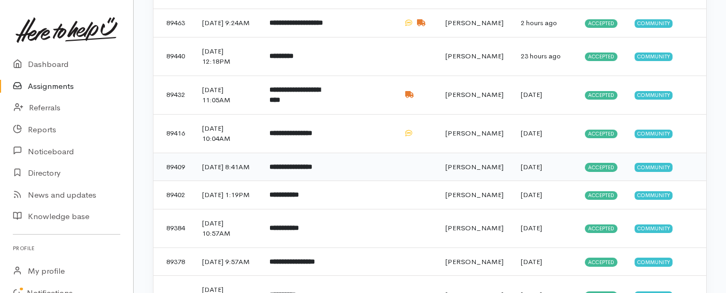
click at [340, 181] on td "**********" at bounding box center [300, 166] width 79 height 28
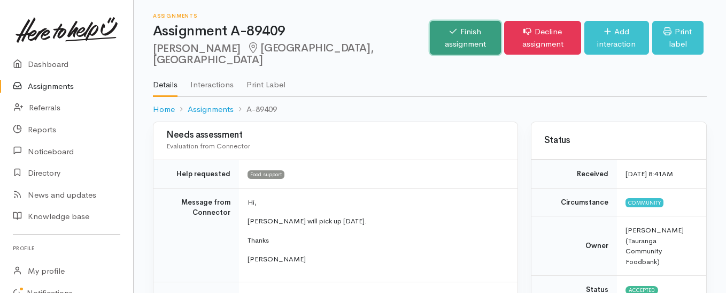
click at [430, 33] on link "Finish assignment" at bounding box center [465, 38] width 71 height 34
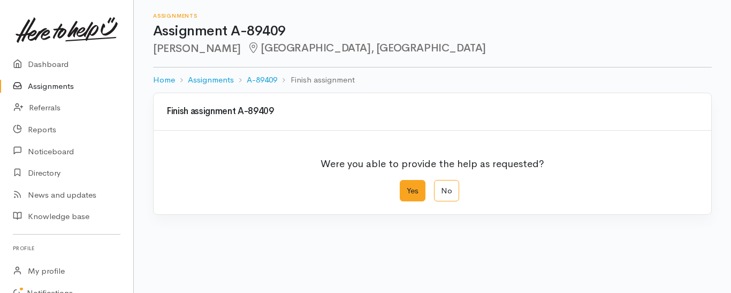
click at [410, 195] on label "Yes" at bounding box center [412, 191] width 26 height 22
click at [406, 187] on input "Yes" at bounding box center [402, 183] width 7 height 7
radio input "true"
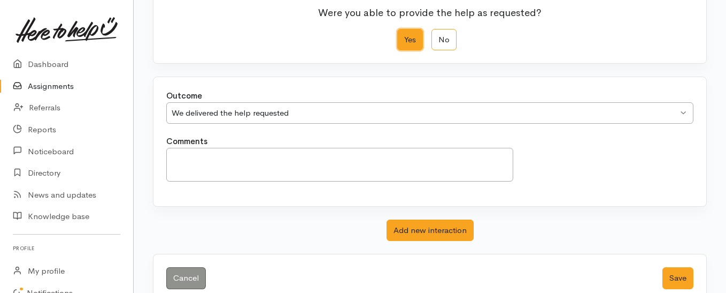
scroll to position [173, 0]
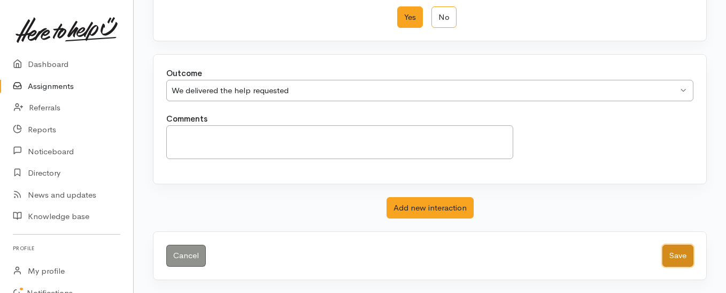
click at [674, 257] on button "Save" at bounding box center [678, 255] width 31 height 22
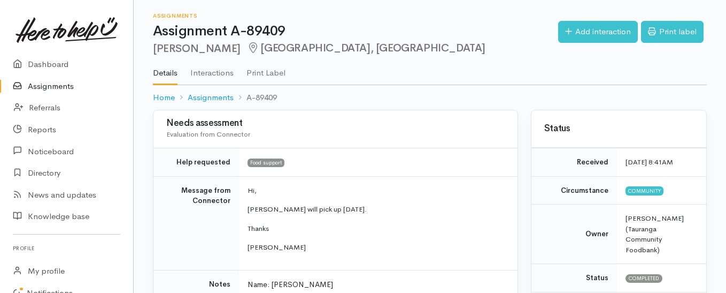
click at [51, 86] on link "Assignments" at bounding box center [66, 86] width 133 height 22
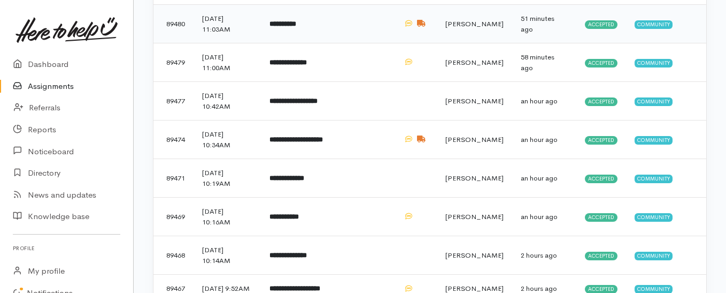
scroll to position [214, 0]
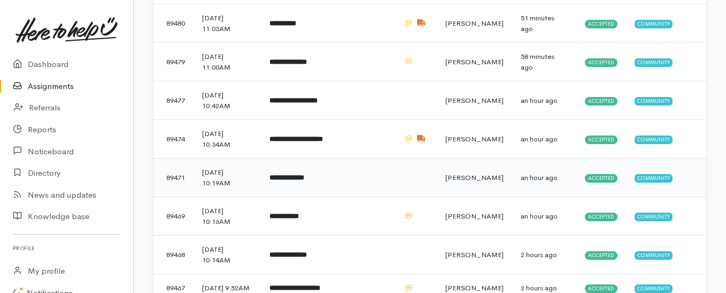
click at [290, 185] on td "**********" at bounding box center [300, 177] width 79 height 39
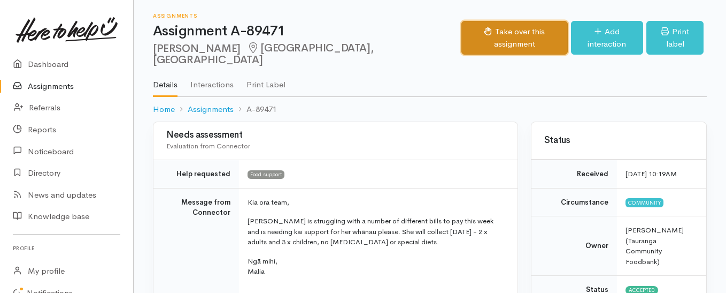
click at [462, 34] on button "Take over this assignment" at bounding box center [515, 38] width 106 height 34
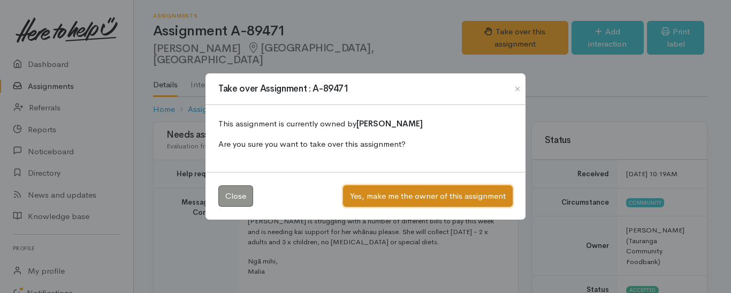
click at [402, 195] on button "Yes, make me the owner of this assignment" at bounding box center [428, 196] width 170 height 22
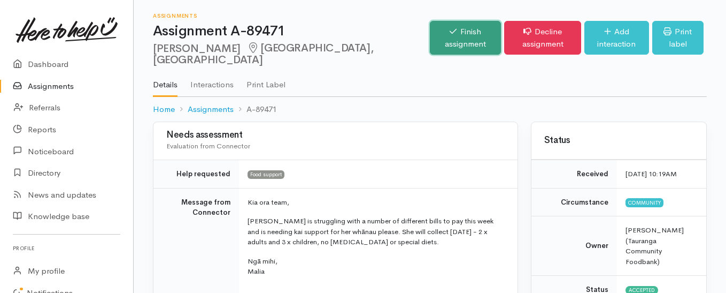
click at [430, 33] on link "Finish assignment" at bounding box center [465, 38] width 71 height 34
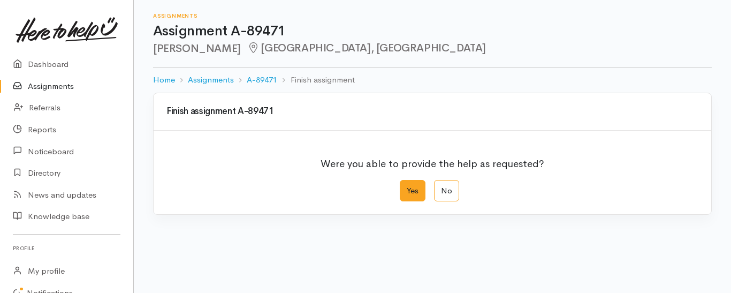
click at [411, 193] on label "Yes" at bounding box center [412, 191] width 26 height 22
click at [406, 187] on input "Yes" at bounding box center [402, 183] width 7 height 7
radio input "true"
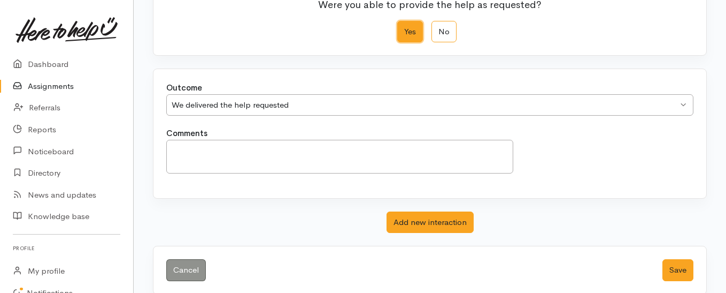
scroll to position [173, 0]
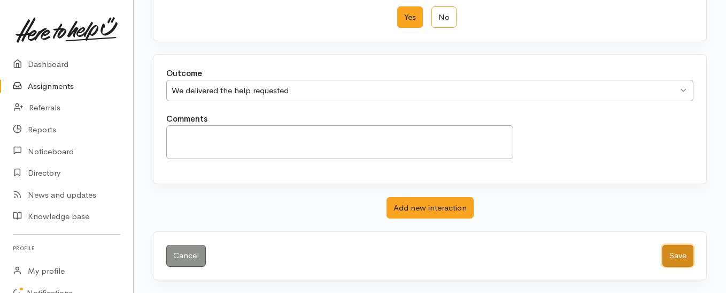
click at [676, 257] on button "Save" at bounding box center [678, 255] width 31 height 22
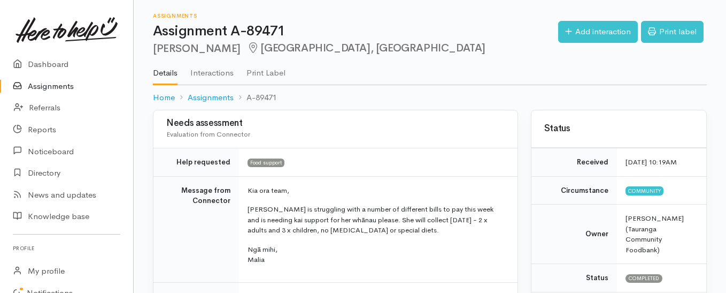
click at [58, 86] on link "Assignments" at bounding box center [66, 86] width 133 height 22
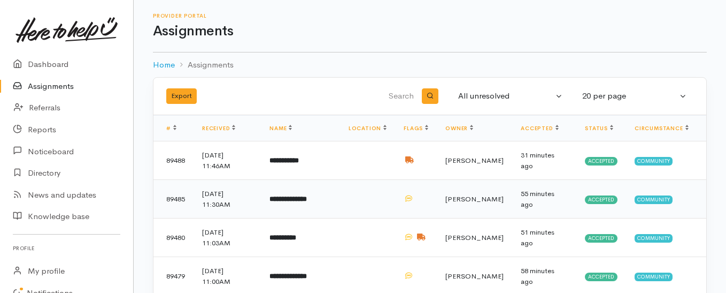
click at [278, 198] on td "**********" at bounding box center [300, 199] width 79 height 39
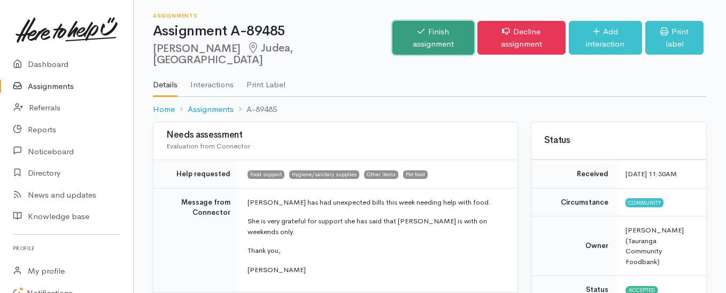
click at [393, 35] on link "Finish assignment" at bounding box center [433, 38] width 81 height 34
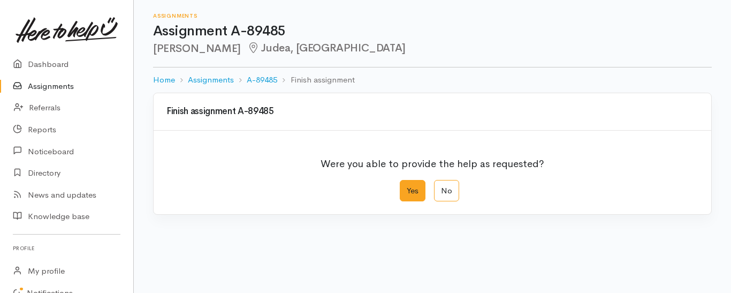
click at [405, 191] on label "Yes" at bounding box center [412, 191] width 26 height 22
click at [405, 187] on input "Yes" at bounding box center [402, 183] width 7 height 7
radio input "true"
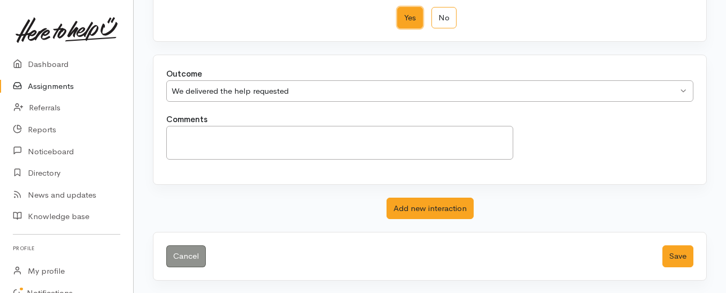
scroll to position [173, 0]
click at [673, 257] on button "Save" at bounding box center [678, 255] width 31 height 22
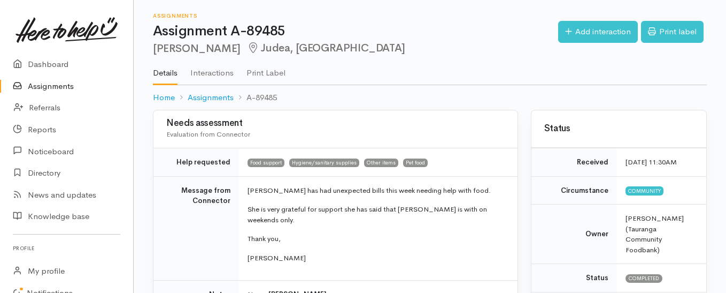
click at [47, 83] on link "Assignments" at bounding box center [66, 86] width 133 height 22
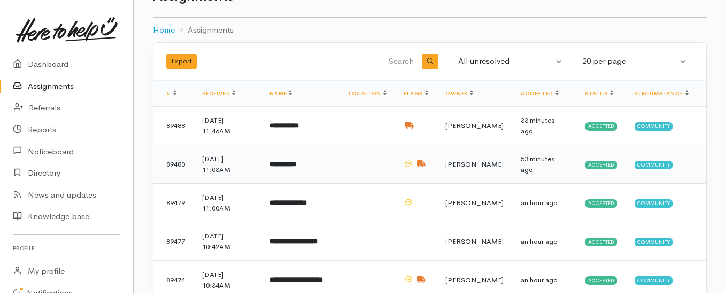
scroll to position [53, 0]
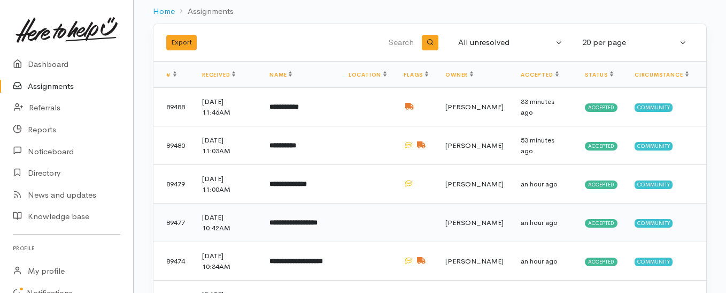
click at [298, 221] on b "**********" at bounding box center [294, 222] width 48 height 7
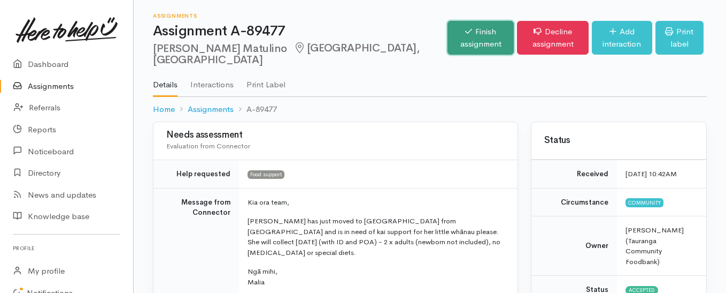
click at [448, 40] on link "Finish assignment" at bounding box center [481, 38] width 66 height 34
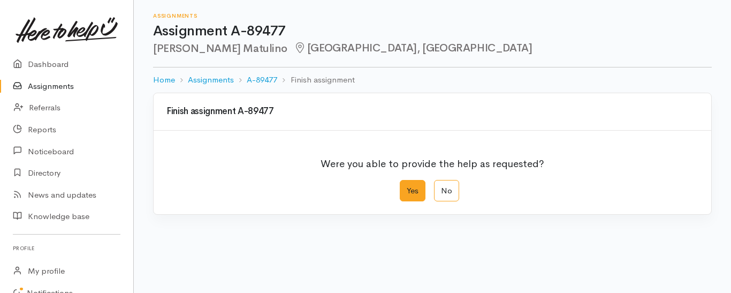
click at [408, 188] on label "Yes" at bounding box center [412, 191] width 26 height 22
click at [406, 187] on input "Yes" at bounding box center [402, 183] width 7 height 7
radio input "true"
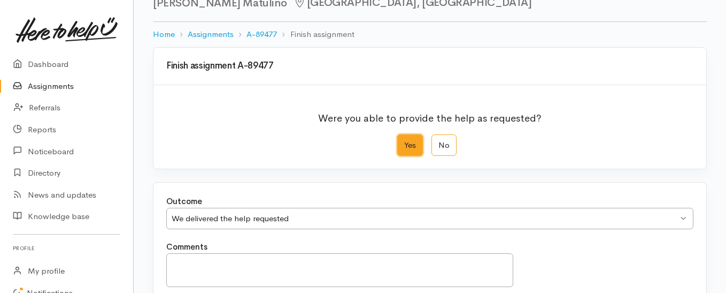
scroll to position [173, 0]
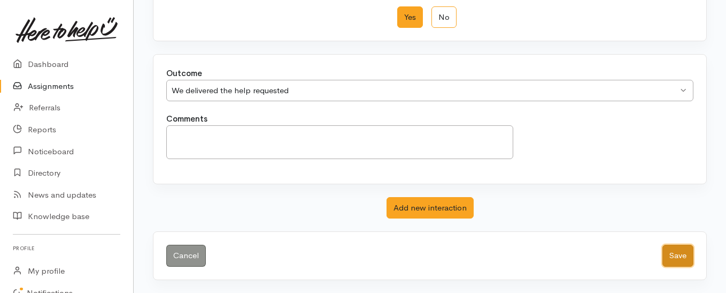
click at [673, 259] on button "Save" at bounding box center [678, 255] width 31 height 22
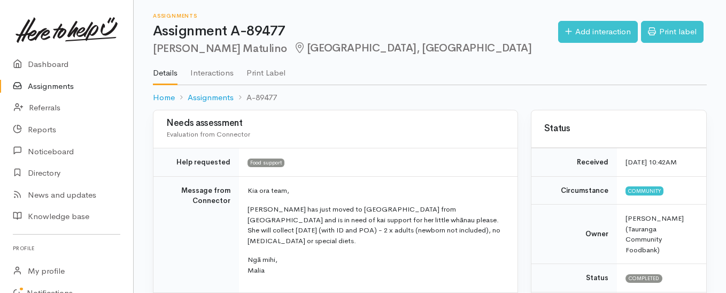
click at [38, 88] on link "Assignments" at bounding box center [66, 86] width 133 height 22
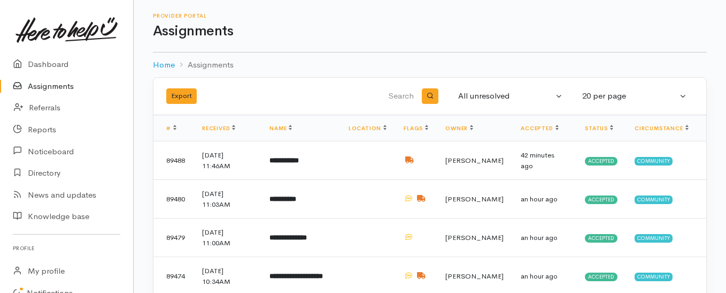
click at [49, 86] on link "Assignments" at bounding box center [66, 86] width 133 height 22
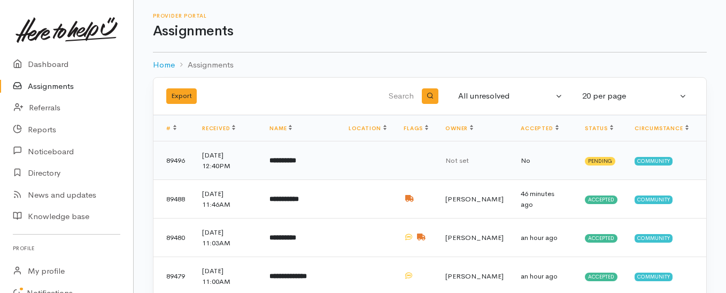
click at [285, 166] on td "**********" at bounding box center [300, 160] width 79 height 39
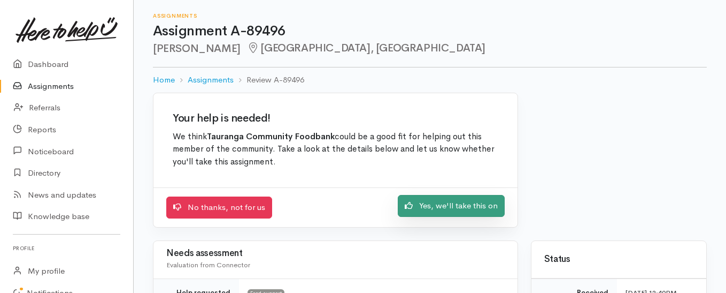
click at [433, 200] on link "Yes, we'll take this on" at bounding box center [451, 206] width 107 height 22
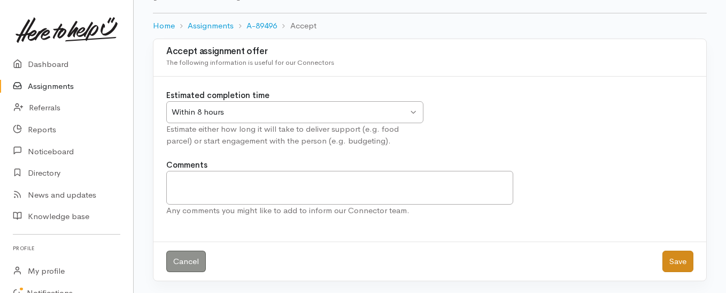
scroll to position [55, 0]
click at [685, 264] on button "Save" at bounding box center [678, 260] width 31 height 22
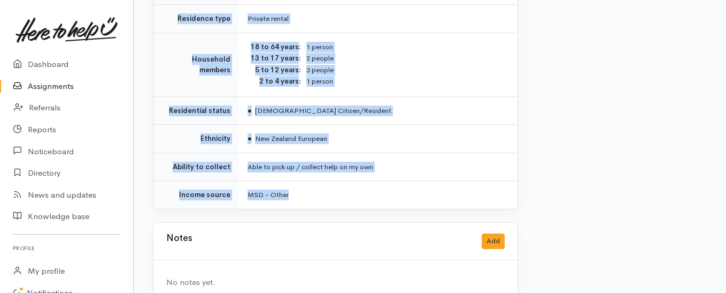
scroll to position [883, 0]
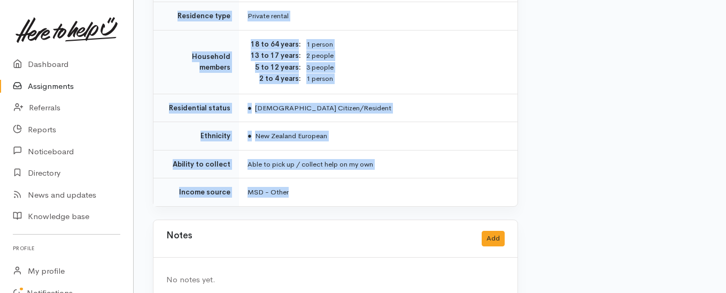
drag, startPoint x: 245, startPoint y: 84, endPoint x: 382, endPoint y: 176, distance: 164.8
copy div "**********"
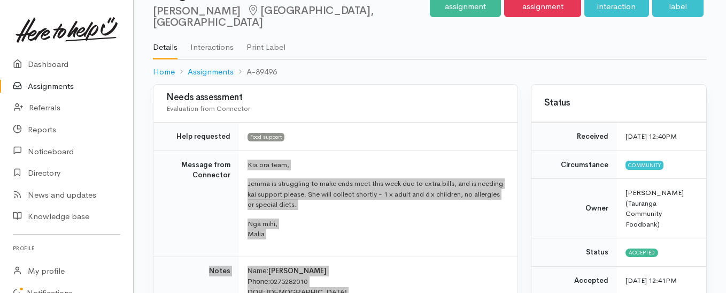
scroll to position [0, 0]
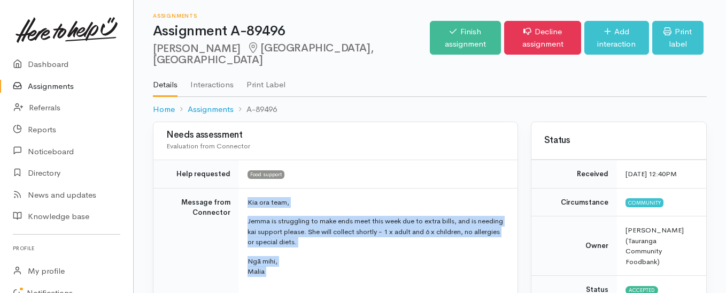
click at [55, 88] on link "Assignments" at bounding box center [66, 86] width 133 height 22
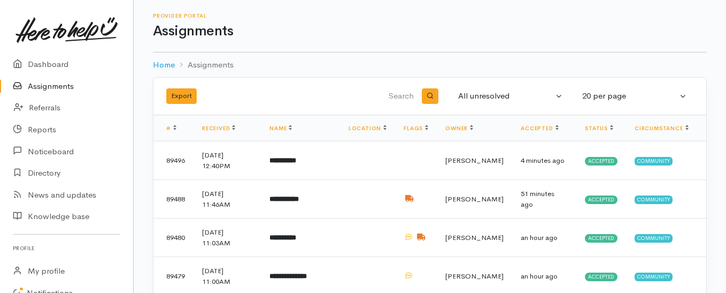
click at [68, 86] on link "Assignments" at bounding box center [66, 86] width 133 height 22
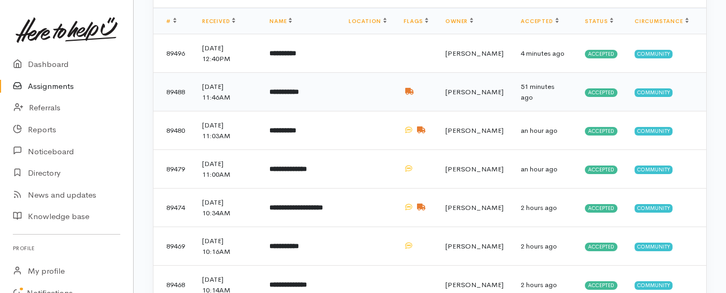
scroll to position [160, 0]
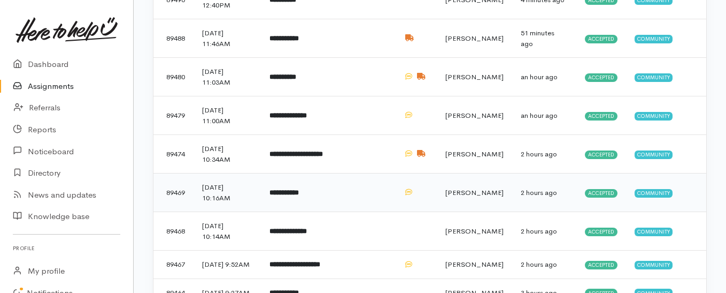
click at [291, 197] on td "**********" at bounding box center [300, 192] width 79 height 39
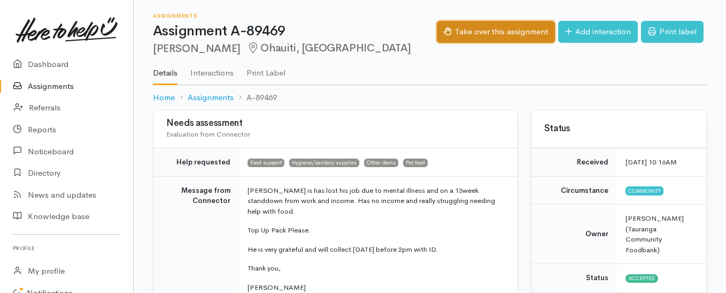
click at [478, 34] on button "Take over this assignment" at bounding box center [496, 32] width 118 height 22
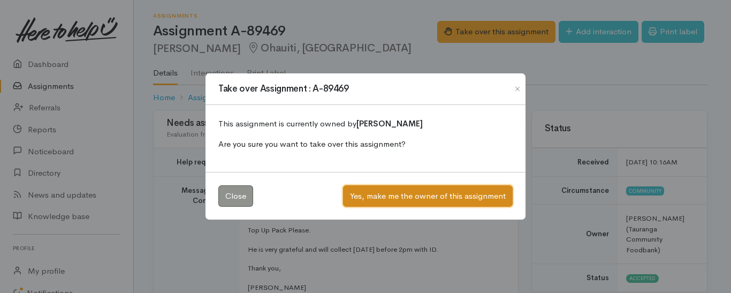
click at [391, 198] on button "Yes, make me the owner of this assignment" at bounding box center [428, 196] width 170 height 22
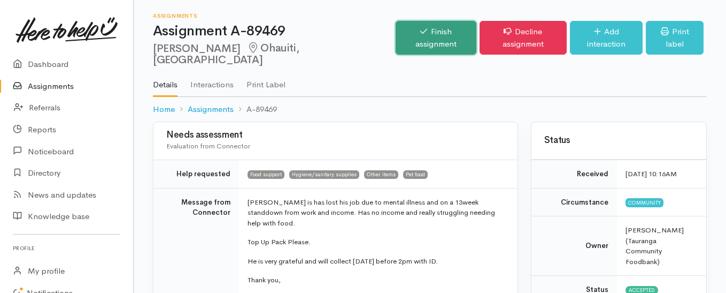
click at [396, 37] on link "Finish assignment" at bounding box center [436, 38] width 81 height 34
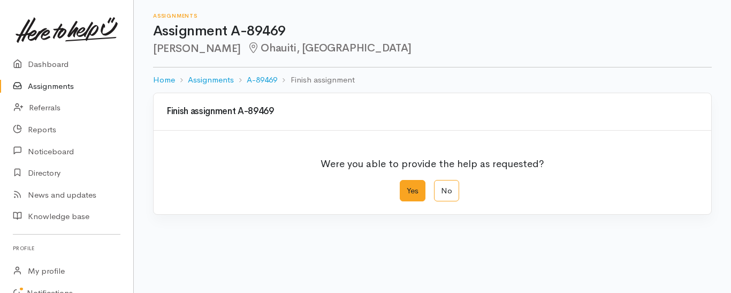
click at [411, 191] on label "Yes" at bounding box center [412, 191] width 26 height 22
click at [406, 187] on input "Yes" at bounding box center [402, 183] width 7 height 7
radio input "true"
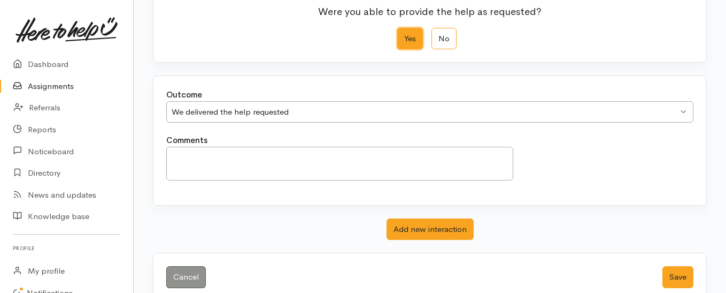
scroll to position [173, 0]
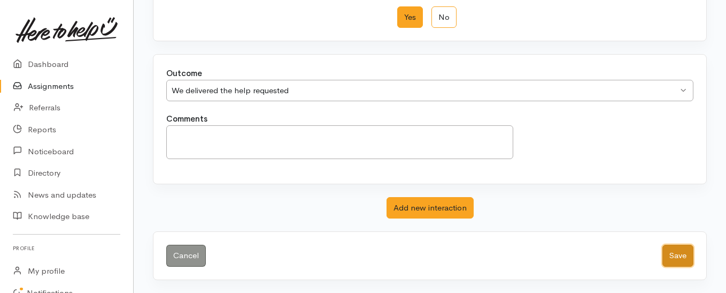
click at [678, 252] on button "Save" at bounding box center [678, 255] width 31 height 22
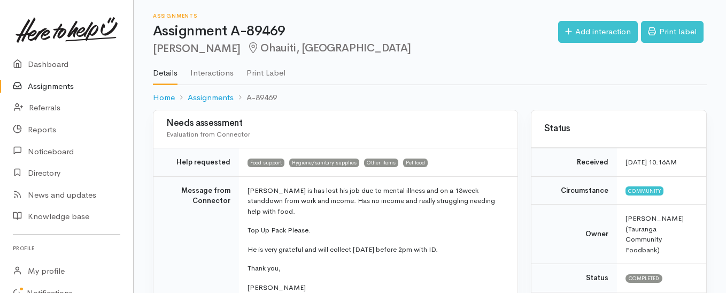
click at [64, 86] on link "Assignments" at bounding box center [66, 86] width 133 height 22
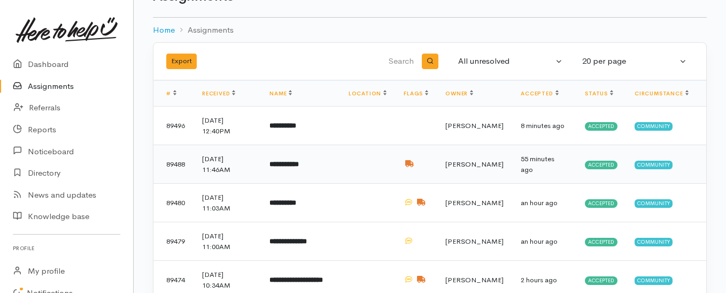
scroll to position [53, 0]
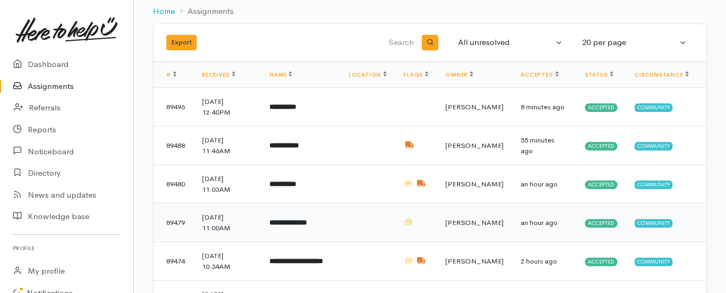
click at [299, 224] on b "**********" at bounding box center [288, 222] width 37 height 7
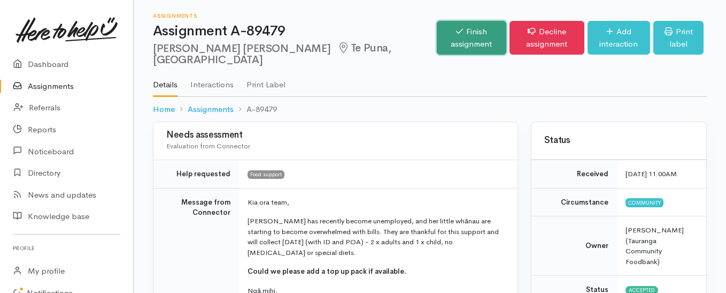
click at [437, 31] on link "Finish assignment" at bounding box center [472, 38] width 70 height 34
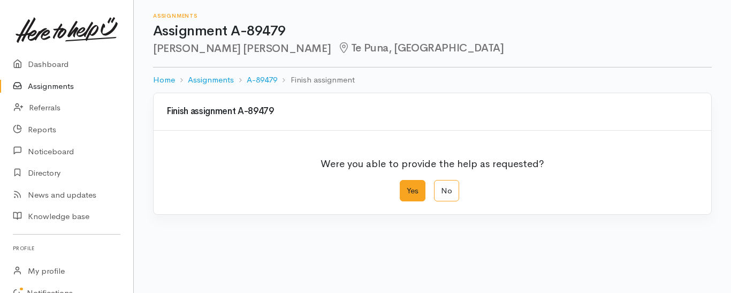
click at [416, 191] on label "Yes" at bounding box center [412, 191] width 26 height 22
click at [406, 187] on input "Yes" at bounding box center [402, 183] width 7 height 7
radio input "true"
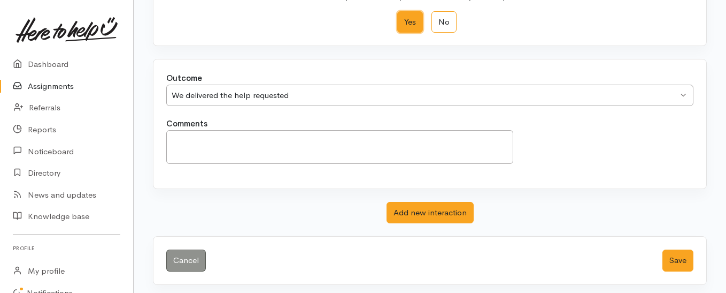
scroll to position [173, 0]
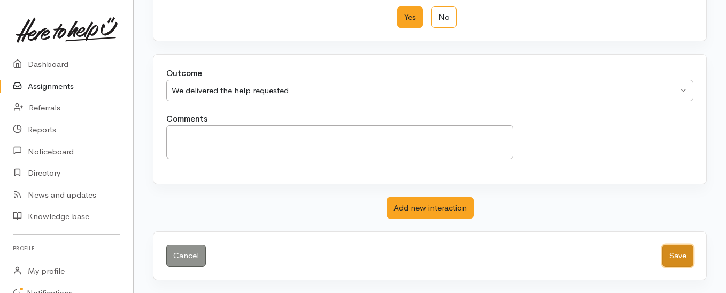
click at [673, 254] on button "Save" at bounding box center [678, 255] width 31 height 22
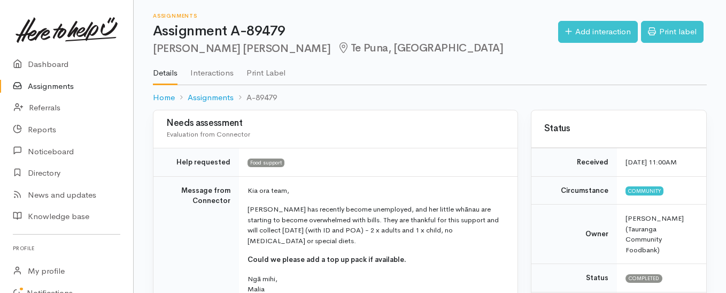
click at [54, 86] on link "Assignments" at bounding box center [66, 86] width 133 height 22
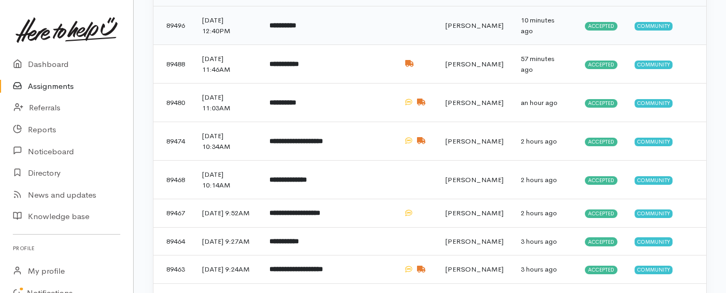
scroll to position [160, 0]
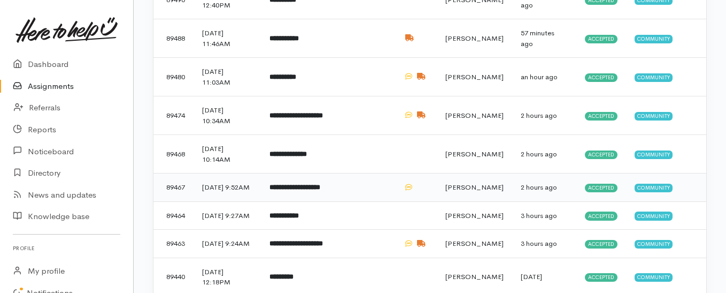
click at [305, 190] on b "**********" at bounding box center [295, 186] width 51 height 7
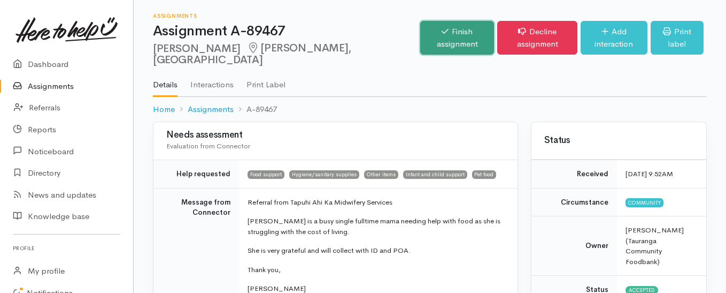
click at [420, 41] on link "Finish assignment" at bounding box center [457, 38] width 74 height 34
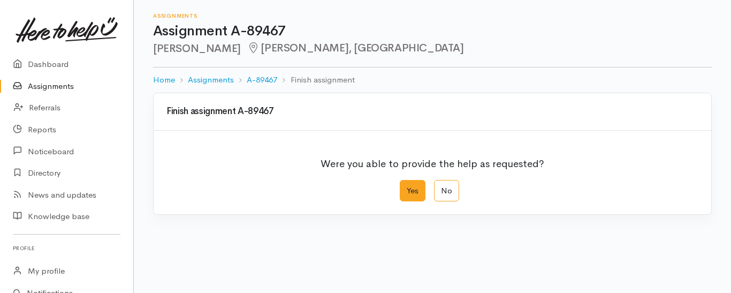
click at [417, 190] on label "Yes" at bounding box center [412, 191] width 26 height 22
click at [406, 187] on input "Yes" at bounding box center [402, 183] width 7 height 7
radio input "true"
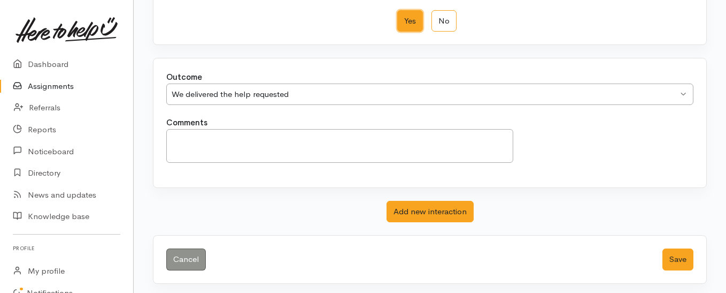
scroll to position [173, 0]
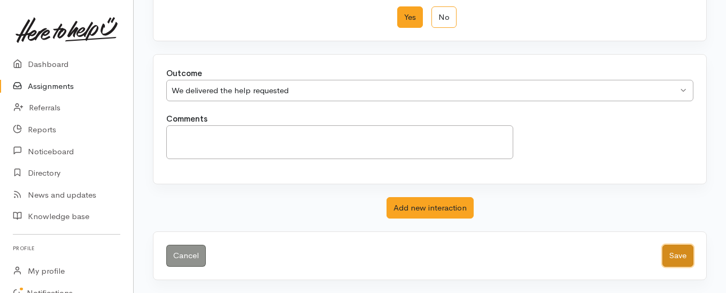
click at [673, 255] on button "Save" at bounding box center [678, 255] width 31 height 22
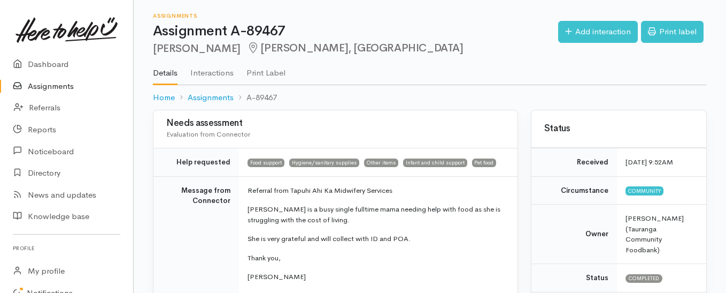
click at [64, 80] on link "Assignments" at bounding box center [66, 86] width 133 height 22
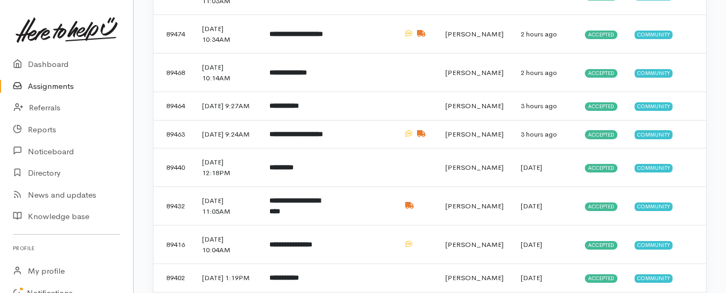
scroll to position [267, 0]
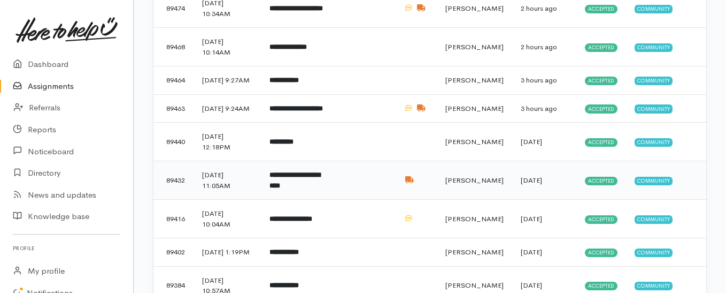
click at [288, 189] on b "**********" at bounding box center [295, 180] width 51 height 18
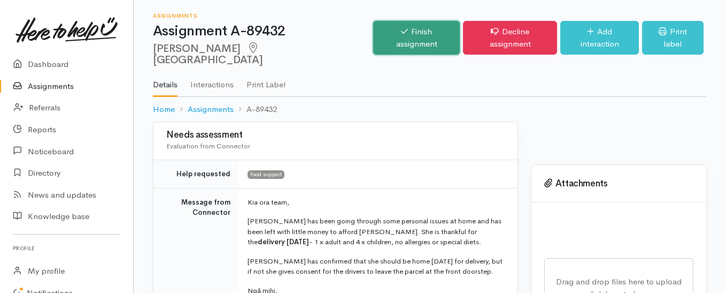
click at [416, 28] on link "Finish assignment" at bounding box center [416, 38] width 87 height 34
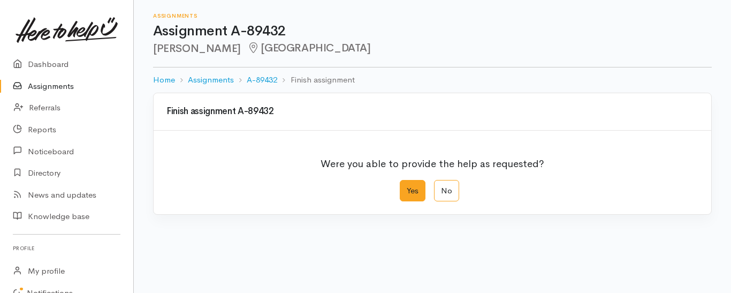
click at [413, 190] on label "Yes" at bounding box center [412, 191] width 26 height 22
click at [406, 187] on input "Yes" at bounding box center [402, 183] width 7 height 7
radio input "true"
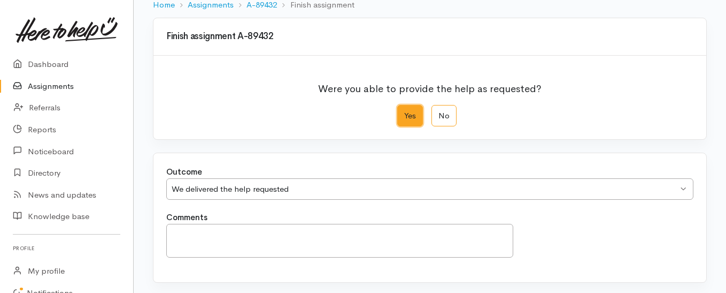
scroll to position [173, 0]
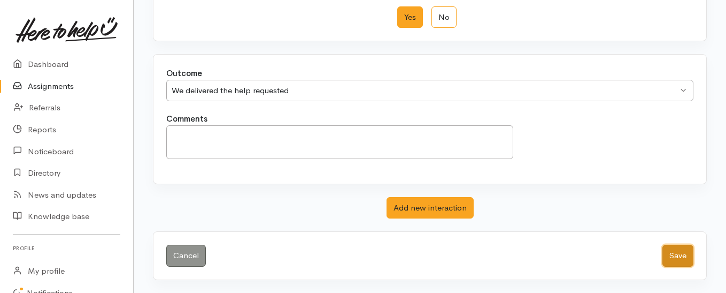
click at [672, 252] on button "Save" at bounding box center [678, 255] width 31 height 22
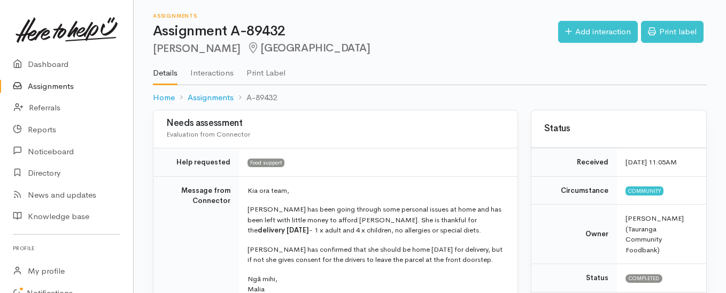
click at [37, 83] on link "Assignments" at bounding box center [66, 86] width 133 height 22
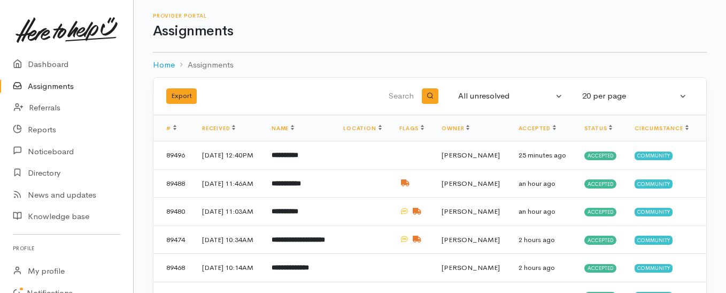
click at [54, 86] on link "Assignments" at bounding box center [66, 86] width 133 height 22
click at [78, 87] on link "Assignments" at bounding box center [66, 86] width 133 height 22
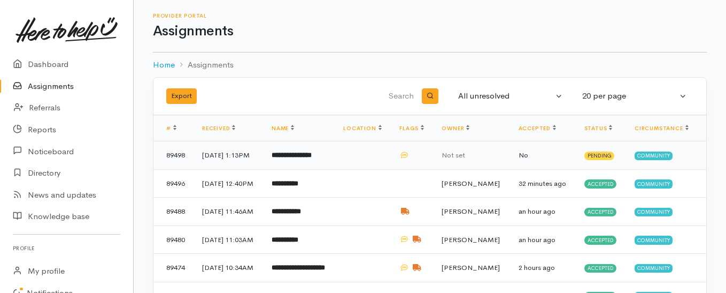
click at [299, 158] on b "**********" at bounding box center [292, 154] width 40 height 7
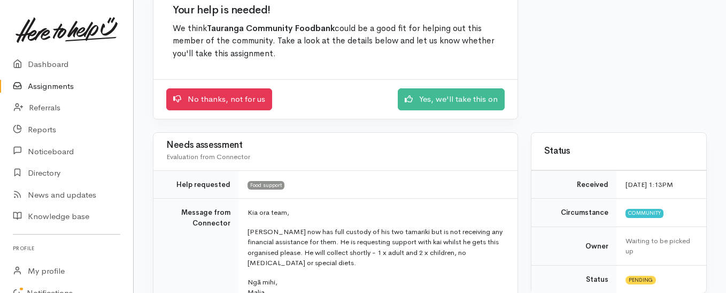
scroll to position [107, 0]
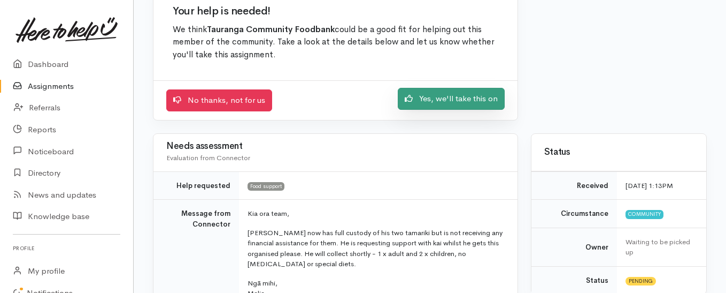
drag, startPoint x: 418, startPoint y: 98, endPoint x: 374, endPoint y: 106, distance: 45.0
click at [418, 98] on link "Yes, we'll take this on" at bounding box center [451, 99] width 107 height 22
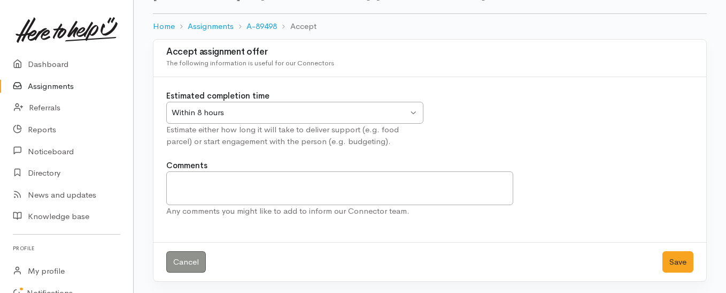
scroll to position [55, 0]
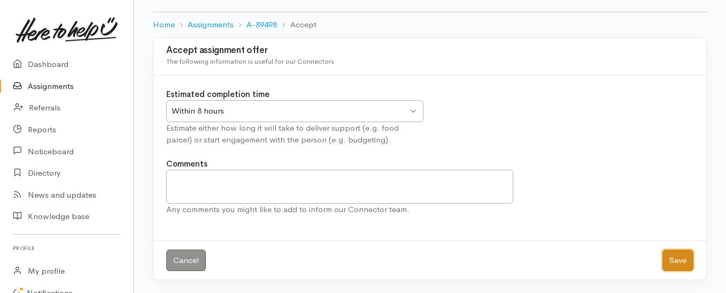
click at [683, 261] on button "Save" at bounding box center [678, 260] width 31 height 22
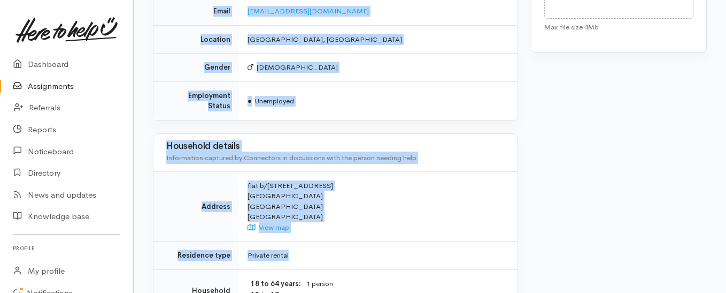
scroll to position [856, 0]
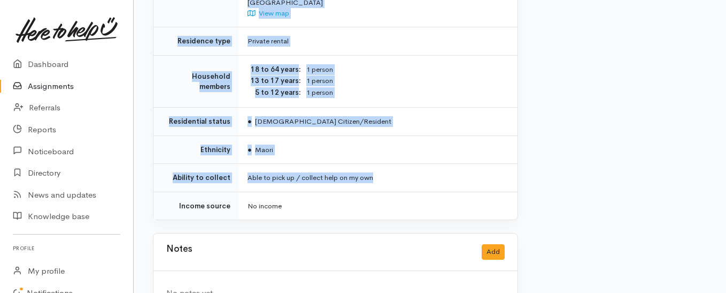
drag, startPoint x: 244, startPoint y: 94, endPoint x: 385, endPoint y: 171, distance: 160.4
copy div "**********"
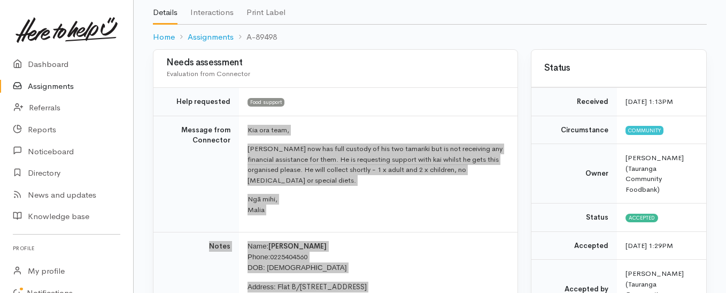
scroll to position [0, 0]
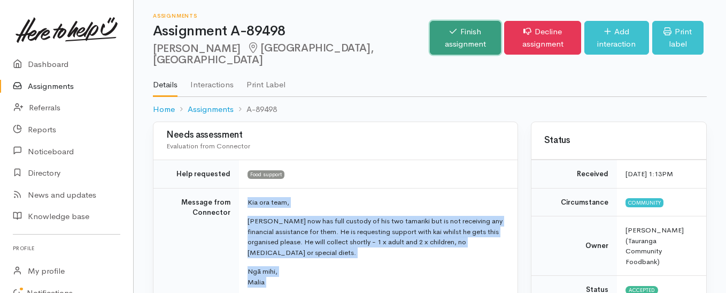
click at [434, 42] on link "Finish assignment" at bounding box center [465, 38] width 71 height 34
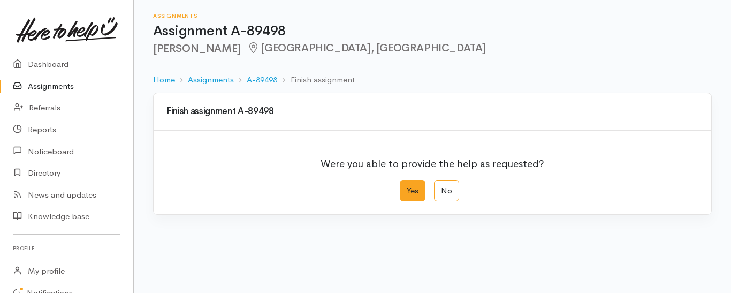
click at [415, 190] on label "Yes" at bounding box center [412, 191] width 26 height 22
click at [406, 187] on input "Yes" at bounding box center [402, 183] width 7 height 7
radio input "true"
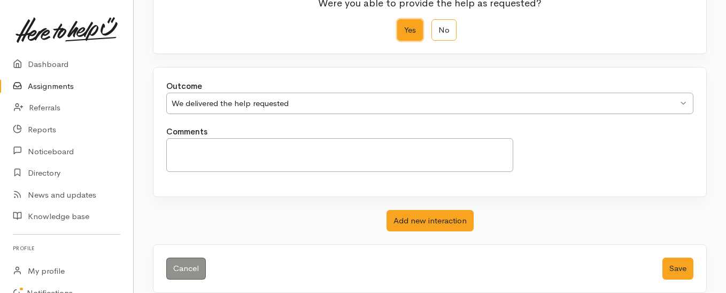
scroll to position [173, 0]
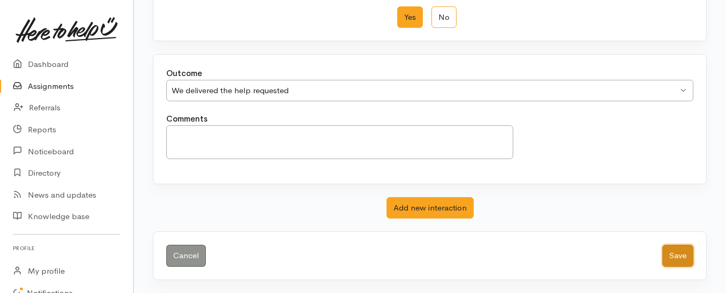
click at [679, 255] on button "Save" at bounding box center [678, 255] width 31 height 22
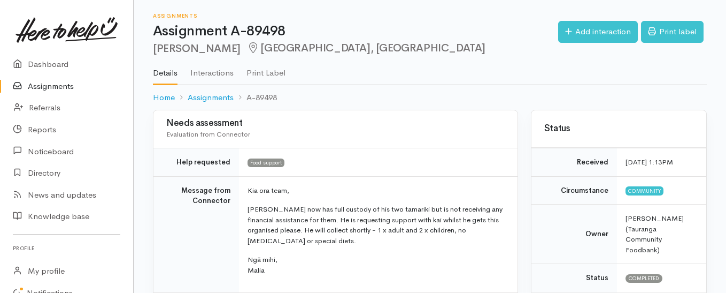
click at [64, 85] on link "Assignments" at bounding box center [66, 86] width 133 height 22
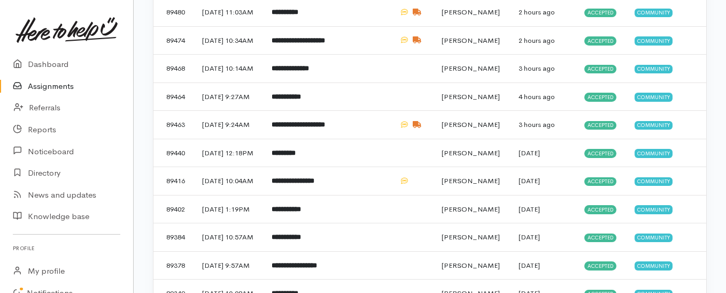
scroll to position [214, 0]
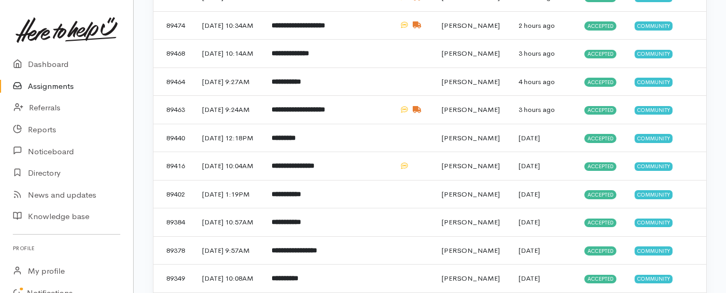
click at [62, 85] on link "Assignments" at bounding box center [66, 86] width 133 height 22
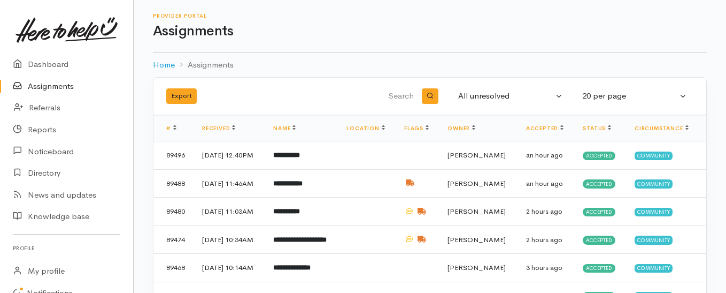
click at [62, 85] on link "Assignments" at bounding box center [66, 86] width 133 height 22
click at [335, 164] on td "**********" at bounding box center [301, 155] width 73 height 28
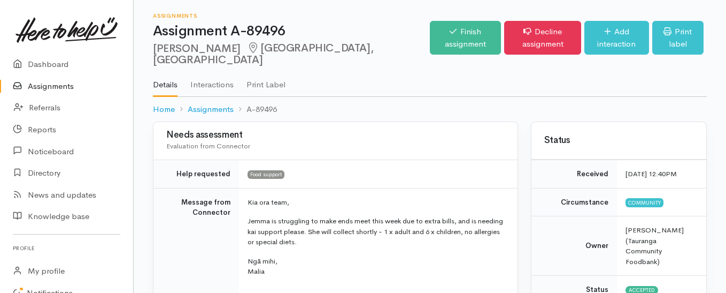
click at [47, 82] on link "Assignments" at bounding box center [66, 86] width 133 height 22
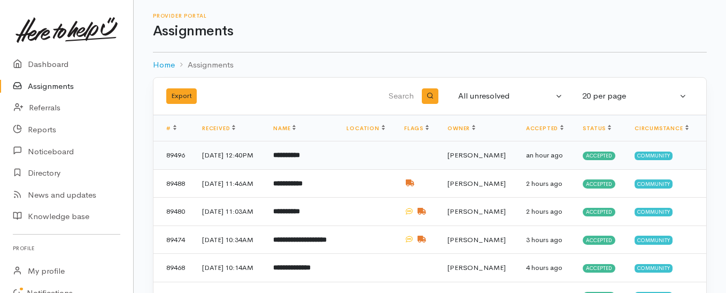
click at [300, 158] on b "**********" at bounding box center [286, 154] width 27 height 7
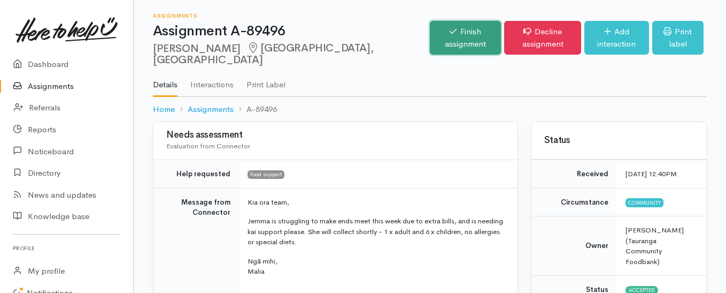
click at [430, 30] on link "Finish assignment" at bounding box center [465, 38] width 71 height 34
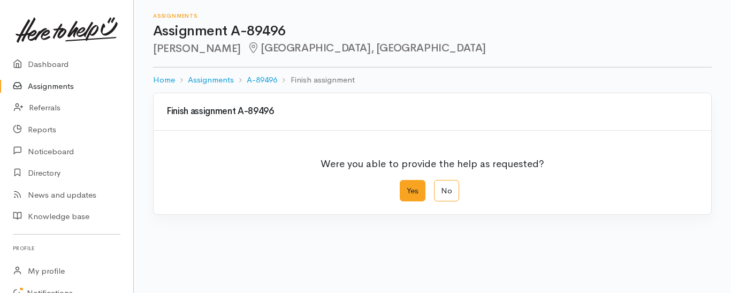
click at [406, 191] on label "Yes" at bounding box center [412, 191] width 26 height 22
click at [406, 187] on input "Yes" at bounding box center [402, 183] width 7 height 7
radio input "true"
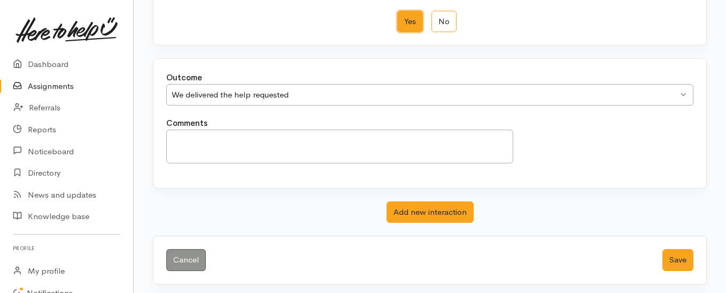
scroll to position [173, 0]
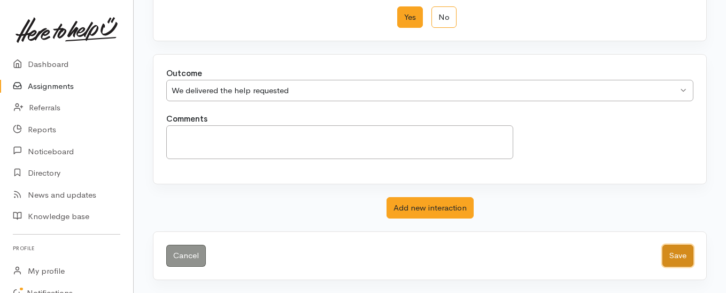
click at [668, 253] on button "Save" at bounding box center [678, 255] width 31 height 22
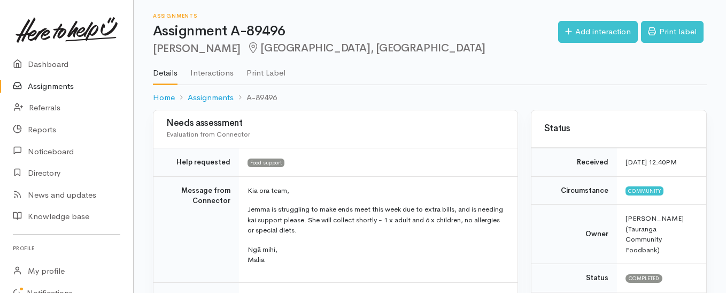
click at [48, 87] on link "Assignments" at bounding box center [66, 86] width 133 height 22
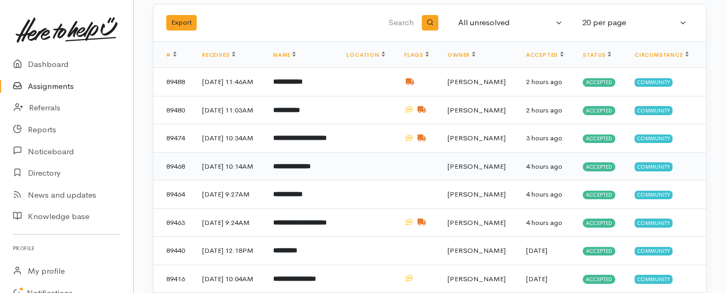
scroll to position [107, 0]
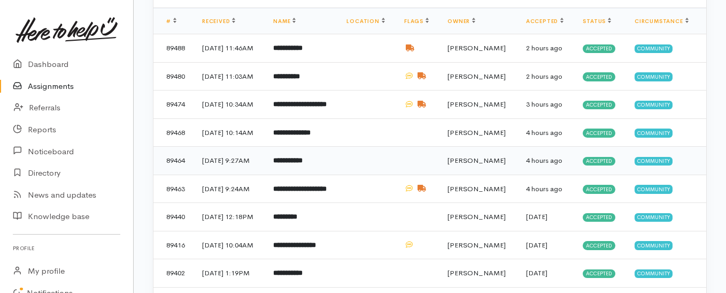
click at [303, 164] on b "**********" at bounding box center [287, 160] width 29 height 7
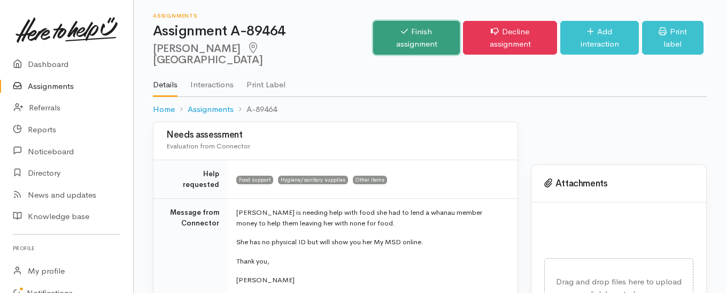
click at [391, 32] on link "Finish assignment" at bounding box center [416, 38] width 87 height 34
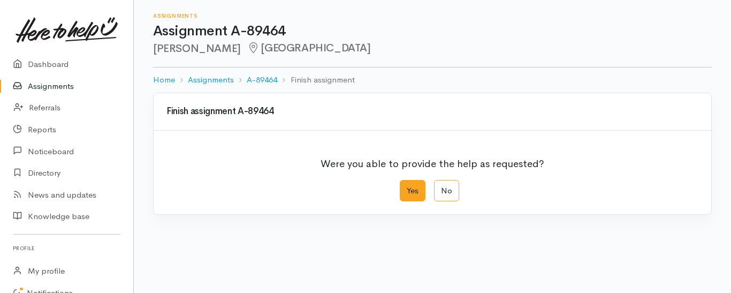
click at [416, 186] on label "Yes" at bounding box center [412, 191] width 26 height 22
click at [406, 186] on input "Yes" at bounding box center [402, 183] width 7 height 7
radio input "true"
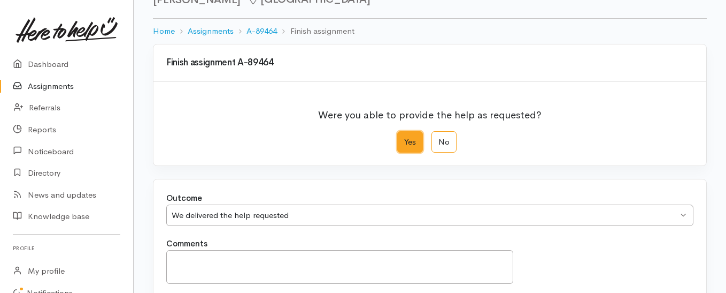
scroll to position [173, 0]
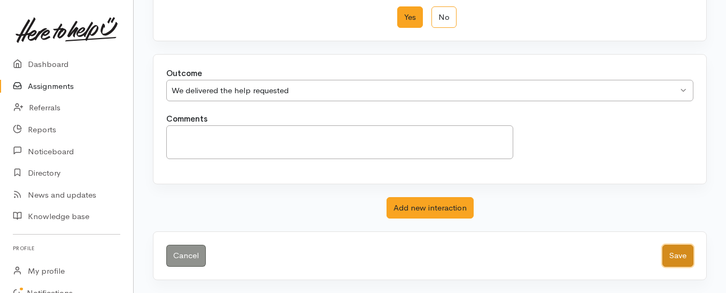
click at [679, 256] on button "Save" at bounding box center [678, 255] width 31 height 22
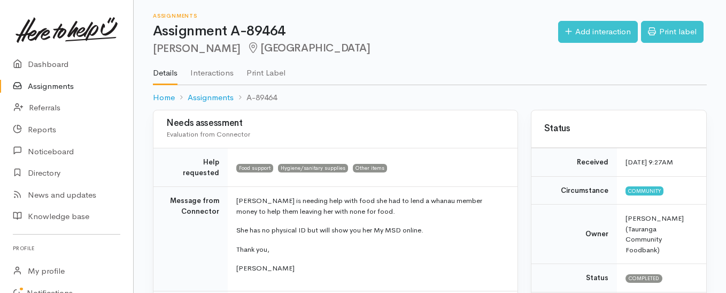
click at [60, 86] on link "Assignments" at bounding box center [66, 86] width 133 height 22
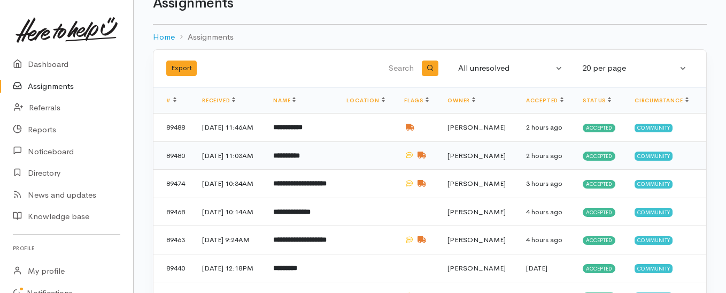
scroll to position [53, 0]
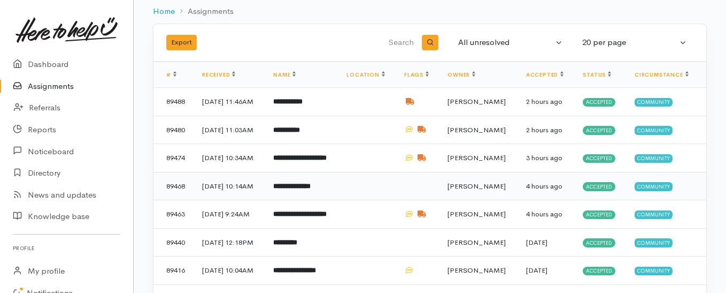
click at [297, 189] on b "**********" at bounding box center [291, 185] width 37 height 7
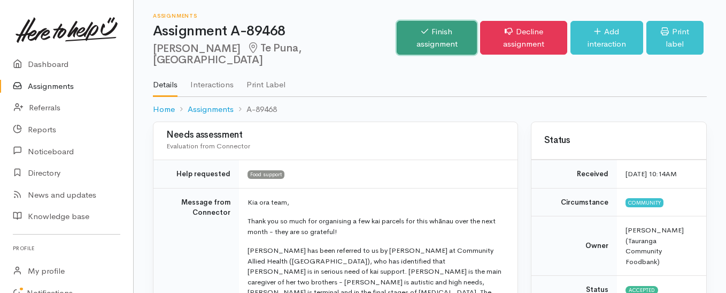
click at [397, 29] on link "Finish assignment" at bounding box center [437, 38] width 80 height 34
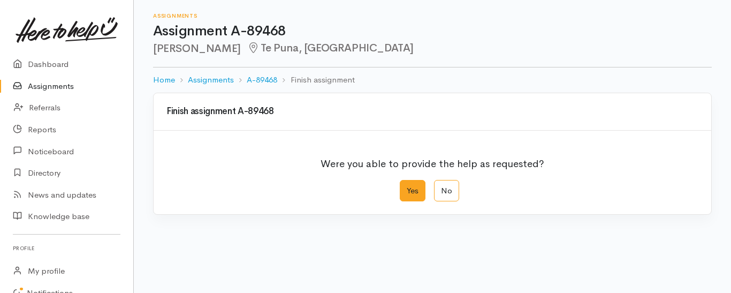
click at [413, 192] on label "Yes" at bounding box center [412, 191] width 26 height 22
click at [406, 187] on input "Yes" at bounding box center [402, 183] width 7 height 7
radio input "true"
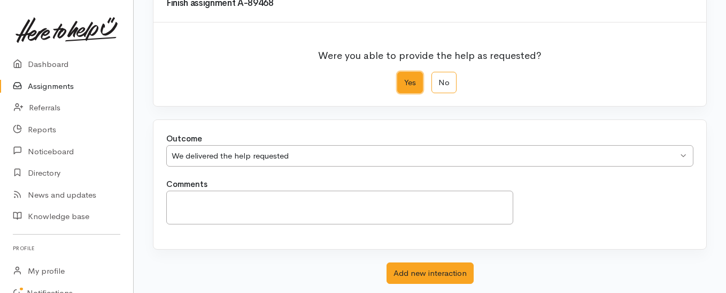
scroll to position [173, 0]
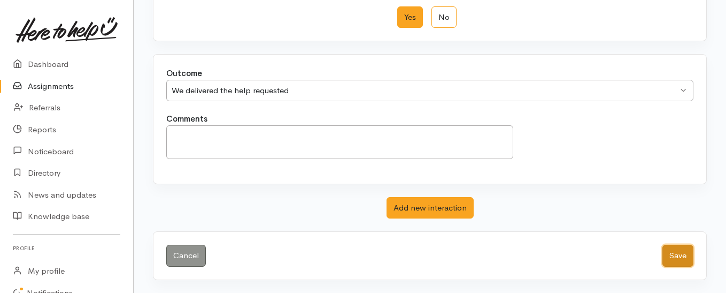
click at [681, 260] on button "Save" at bounding box center [678, 255] width 31 height 22
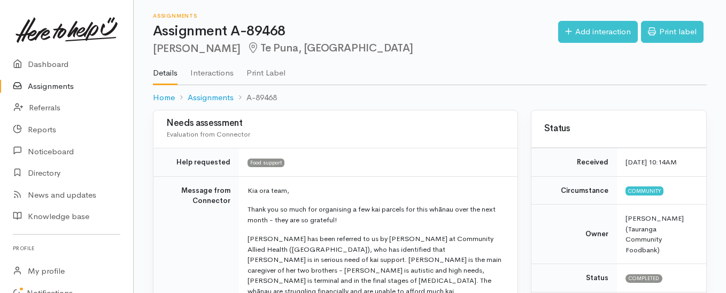
click at [42, 91] on link "Assignments" at bounding box center [66, 86] width 133 height 22
